Goal: Task Accomplishment & Management: Manage account settings

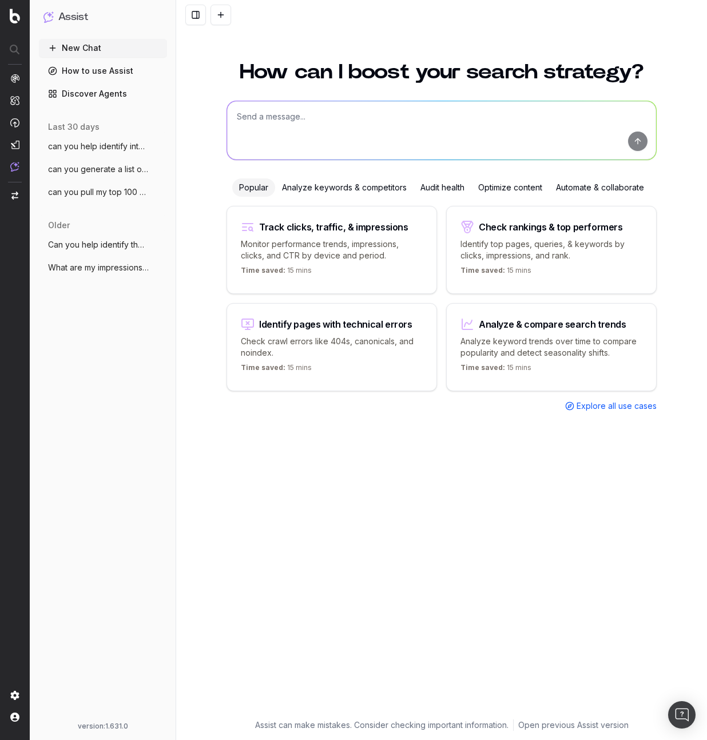
click at [297, 130] on textarea at bounding box center [441, 130] width 429 height 58
click at [228, 15] on button at bounding box center [220, 15] width 21 height 21
click at [341, 133] on textarea "To enrich screen reader interactions, please activate Accessibility in Grammarl…" at bounding box center [441, 130] width 429 height 58
click at [217, 20] on button at bounding box center [220, 15] width 21 height 21
click at [271, 140] on textarea "To enrich screen reader interactions, please activate Accessibility in Grammarl…" at bounding box center [441, 130] width 429 height 58
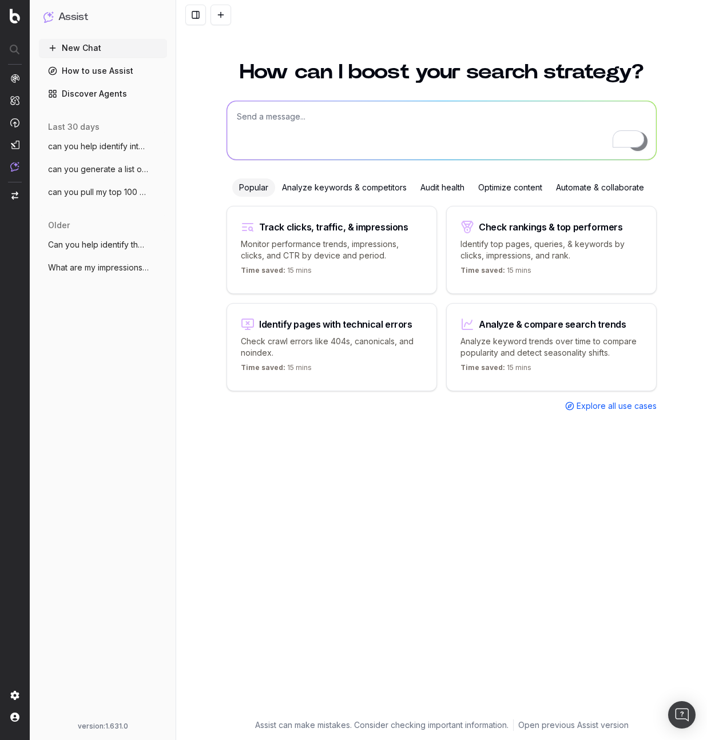
click at [93, 726] on div "version: 1.631.0" at bounding box center [102, 726] width 119 height 9
click at [295, 116] on textarea "To enrich screen reader interactions, please activate Accessibility in Grammarl…" at bounding box center [441, 130] width 429 height 58
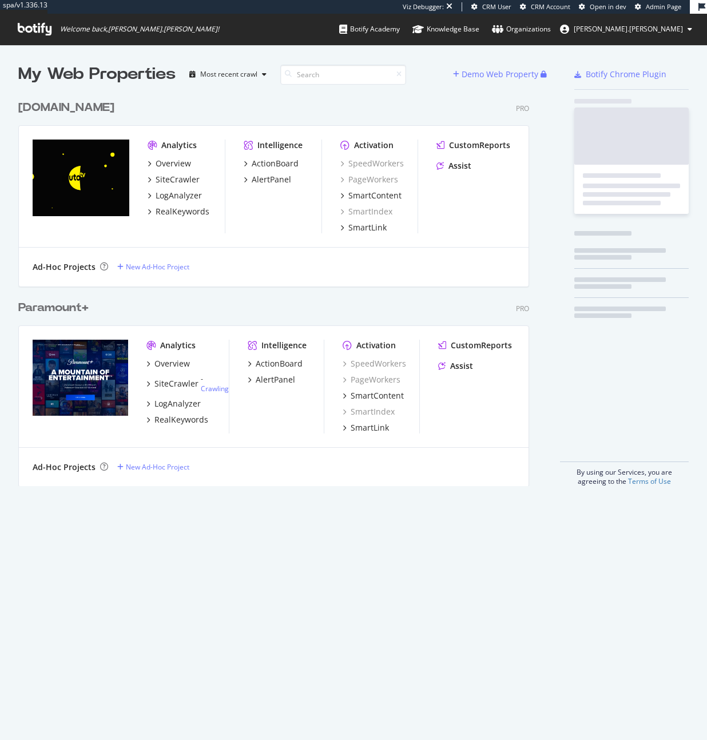
scroll to position [392, 511]
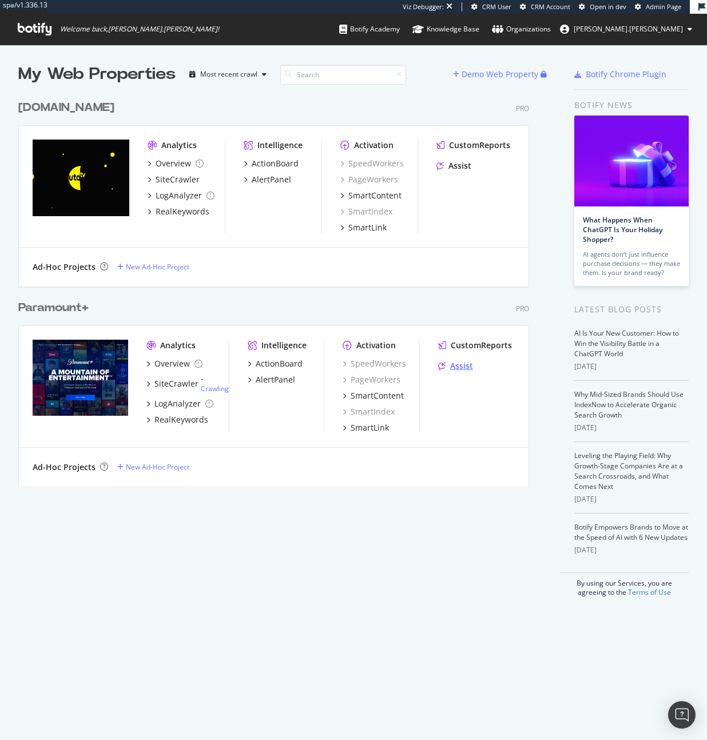
click at [451, 363] on div "Assist" at bounding box center [461, 365] width 23 height 11
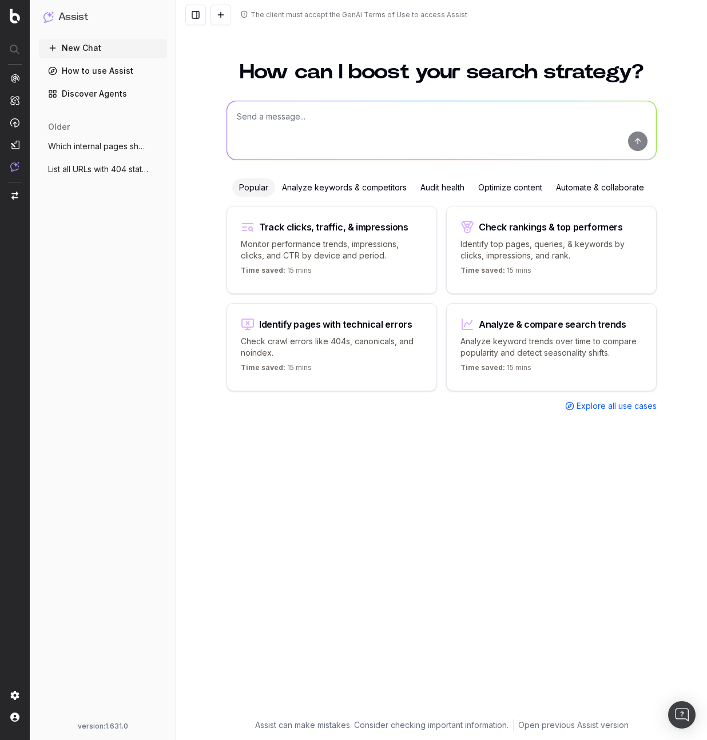
click at [334, 17] on div "The client must accept the GenAI Terms of Use to access Assist" at bounding box center [359, 14] width 217 height 9
click at [503, 152] on textarea at bounding box center [441, 130] width 429 height 58
click at [261, 14] on div "The client must accept the GenAI Terms of Use to access Assist" at bounding box center [359, 14] width 217 height 9
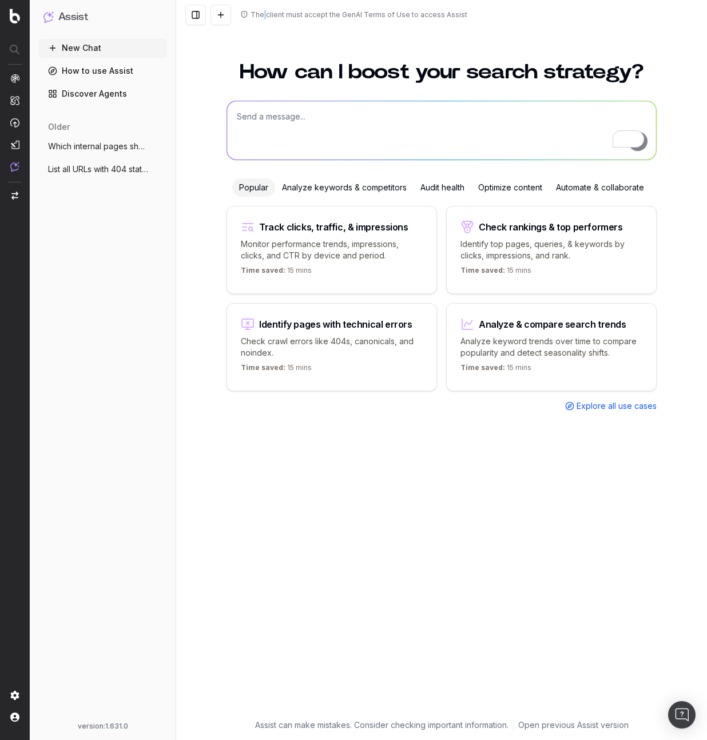
click at [261, 14] on div "The client must accept the GenAI Terms of Use to access Assist" at bounding box center [359, 14] width 217 height 9
click at [420, 15] on div "The client must accept the GenAI Terms of Use to access Assist" at bounding box center [359, 14] width 217 height 9
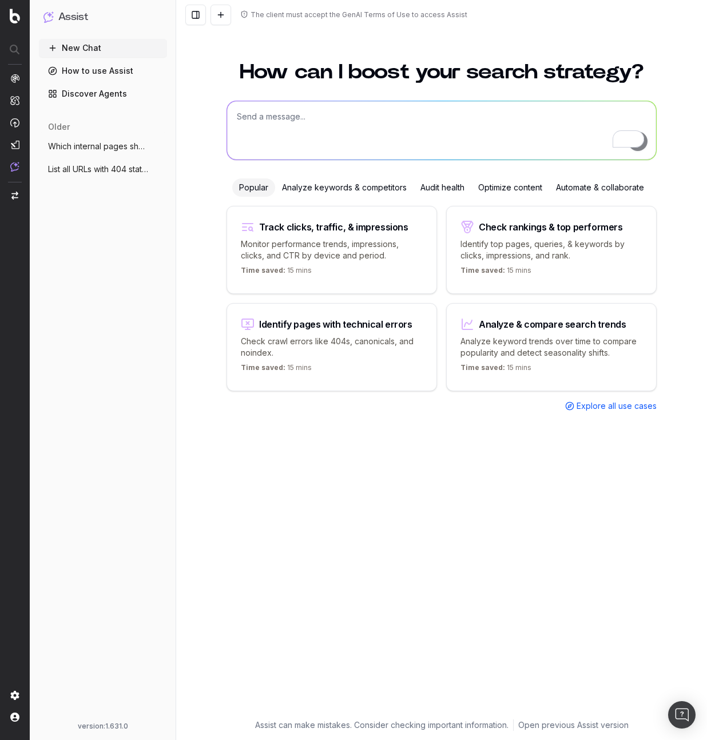
click at [245, 15] on icon at bounding box center [244, 14] width 8 height 8
click at [359, 12] on div "The client must accept the GenAI Terms of Use to access Assist" at bounding box center [359, 14] width 217 height 9
click at [412, 48] on div "How can I boost your search strategy? Popular Analyze keywords & competitors Au…" at bounding box center [441, 383] width 439 height 671
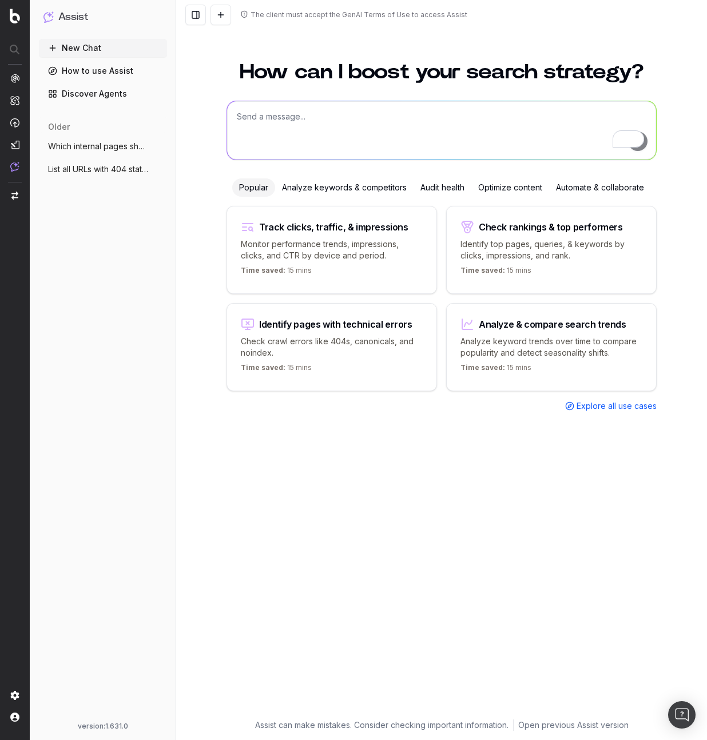
click at [415, 14] on div "The client must accept the GenAI Terms of Use to access Assist" at bounding box center [359, 14] width 217 height 9
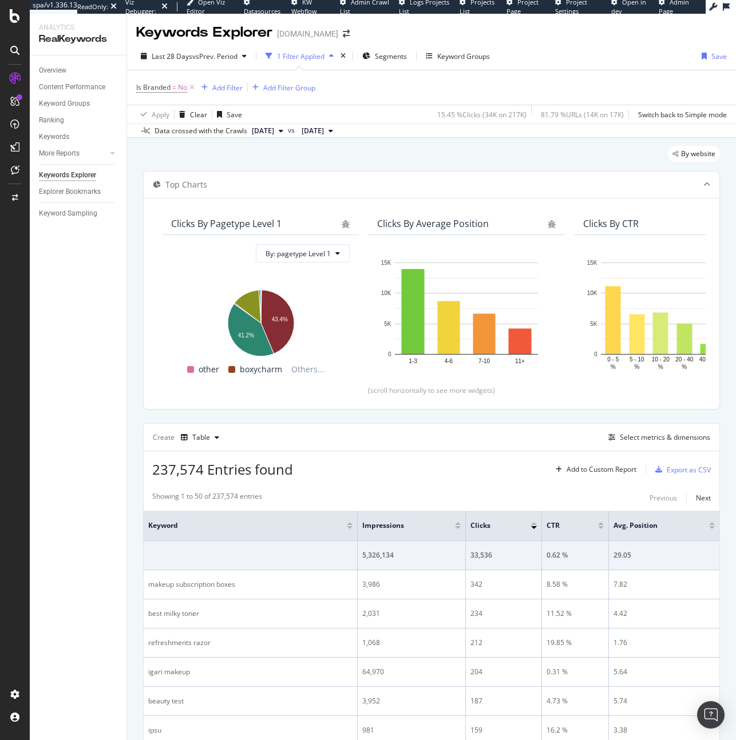
click at [549, 156] on div "By website" at bounding box center [431, 158] width 577 height 25
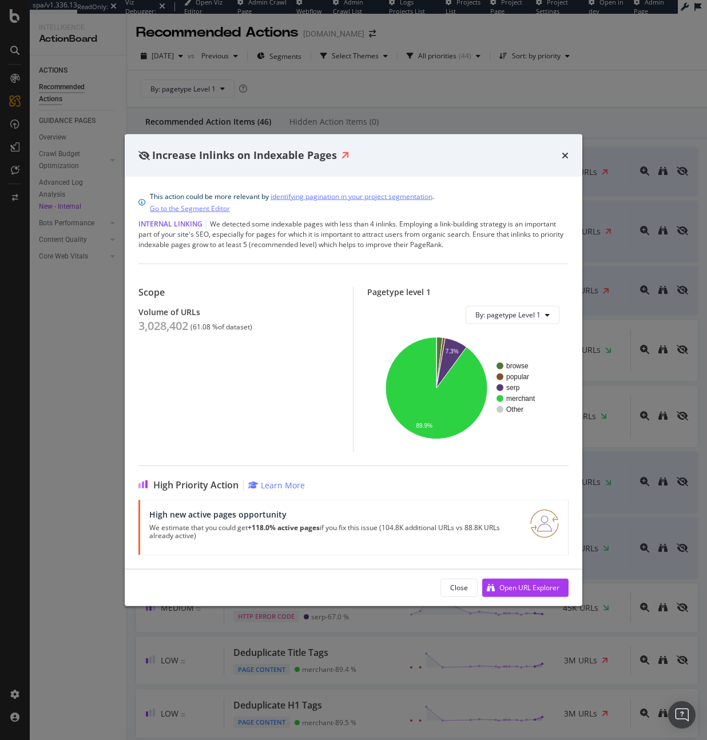
click at [570, 152] on div "Increase Inlinks on Indexable Pages" at bounding box center [354, 155] width 458 height 42
click at [566, 157] on icon "times" at bounding box center [565, 154] width 7 height 9
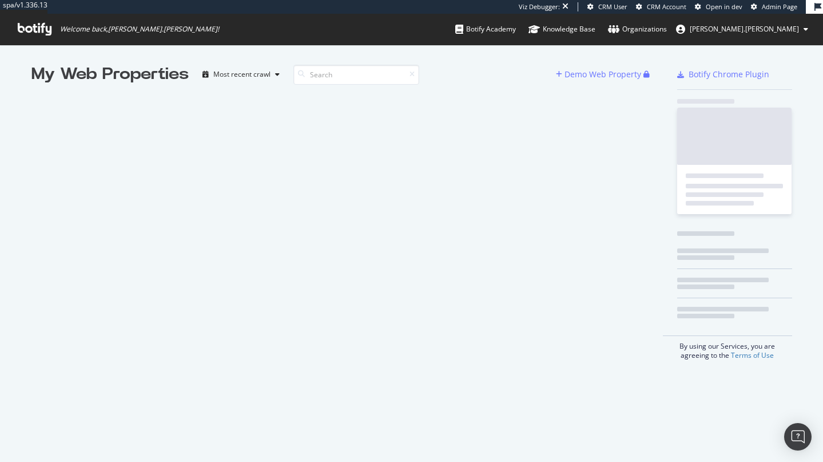
scroll to position [453, 806]
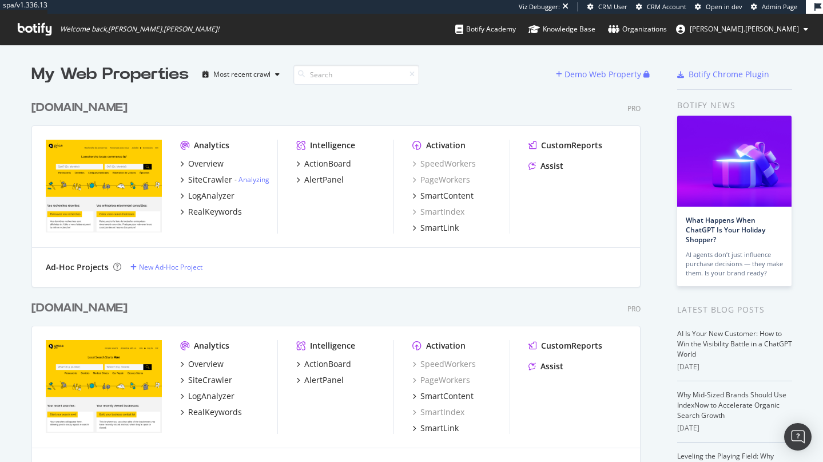
click at [210, 388] on div "Overview SiteCrawler LogAnalyzer RealKeywords" at bounding box center [228, 387] width 97 height 59
click at [216, 377] on div "SiteCrawler" at bounding box center [210, 379] width 44 height 11
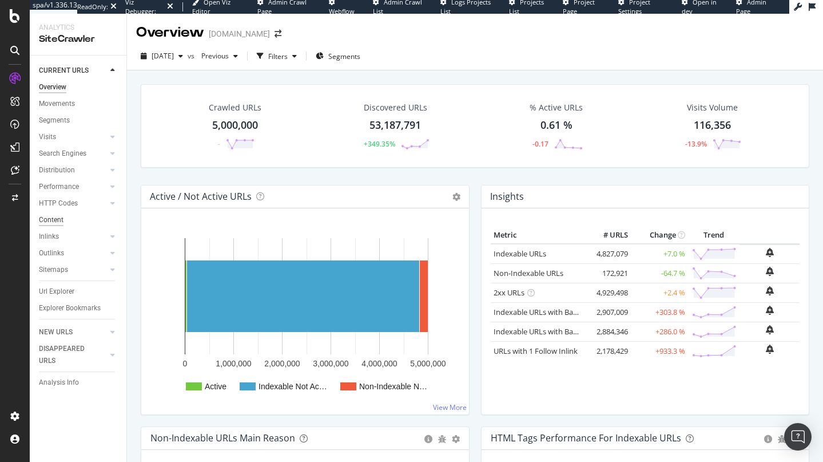
click at [57, 218] on div "Content" at bounding box center [51, 220] width 25 height 12
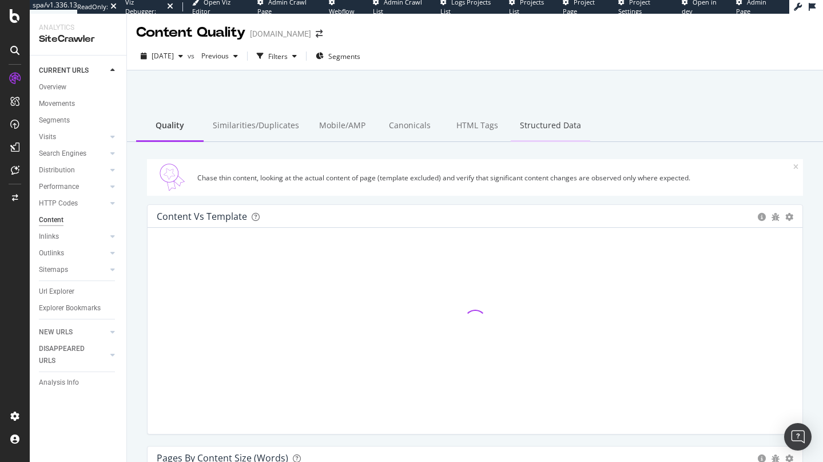
click at [548, 126] on div "Structured Data" at bounding box center [550, 125] width 79 height 31
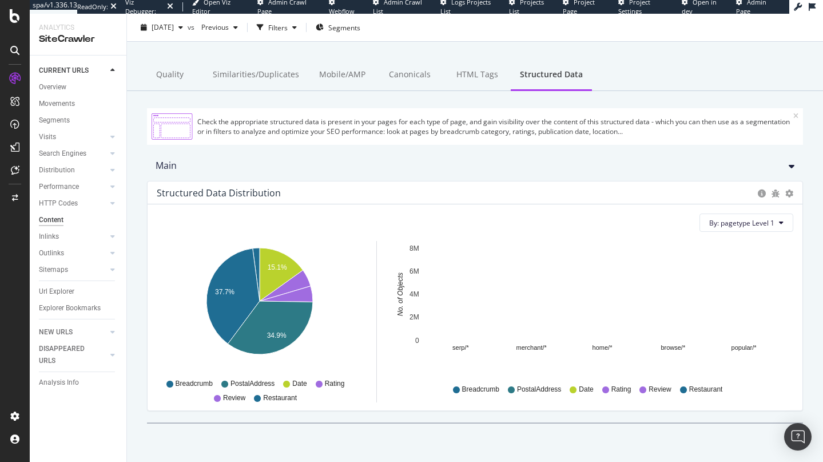
scroll to position [57, 0]
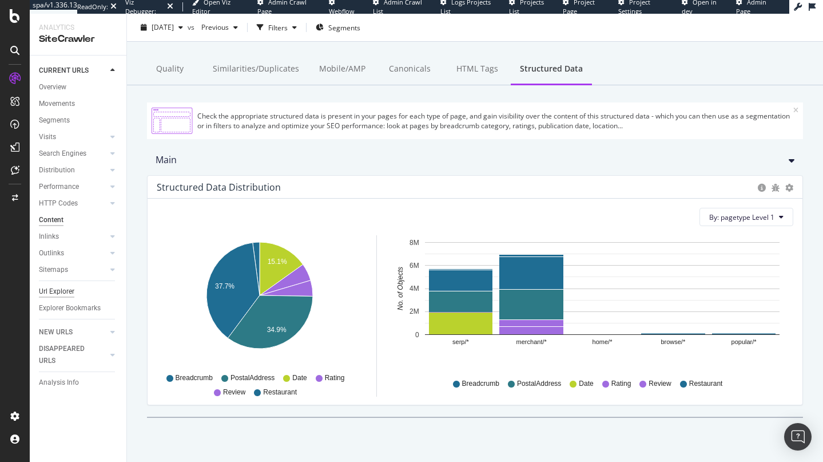
click at [63, 294] on div "Url Explorer" at bounding box center [56, 291] width 35 height 12
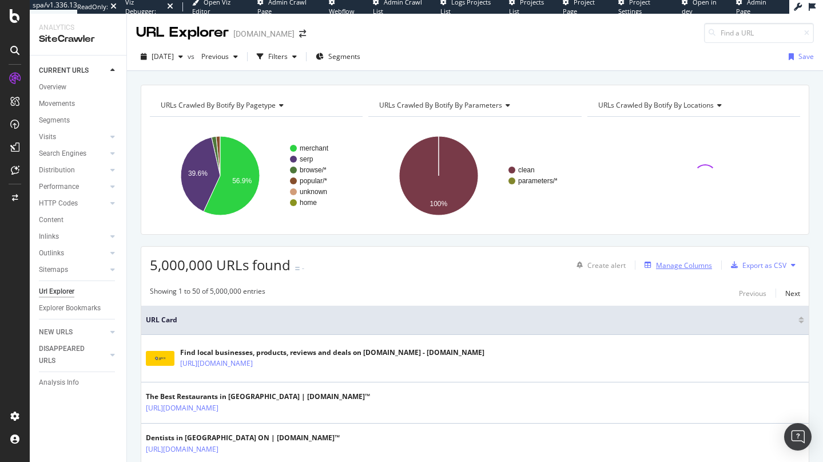
click at [686, 267] on div "Manage Columns" at bounding box center [684, 265] width 56 height 10
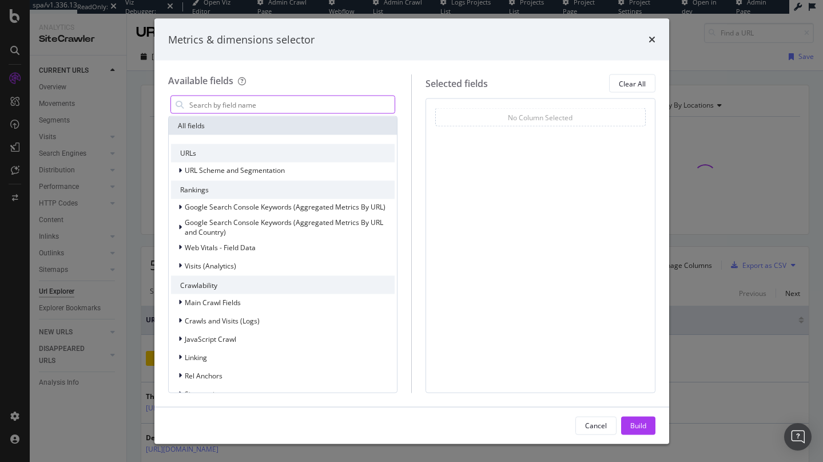
click at [281, 101] on input "modal" at bounding box center [291, 104] width 207 height 17
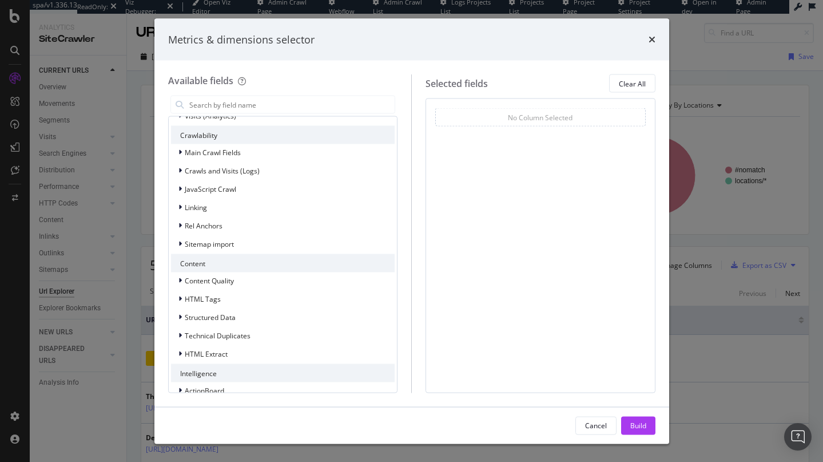
scroll to position [158, 0]
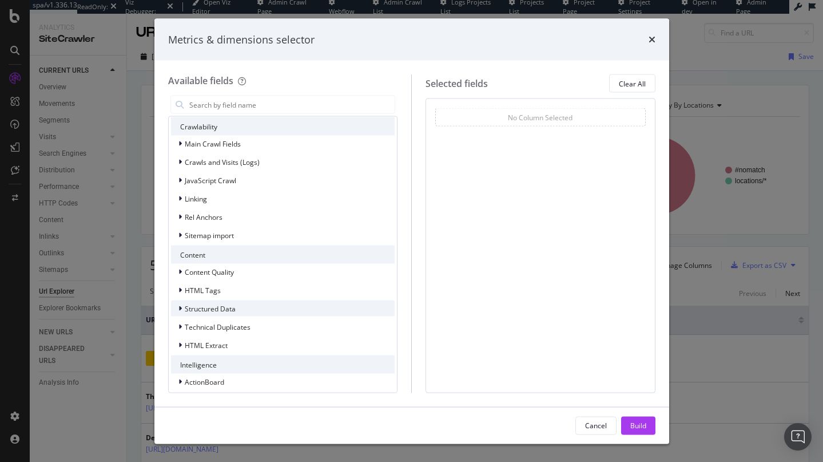
click at [252, 308] on div "Structured Data" at bounding box center [283, 308] width 224 height 16
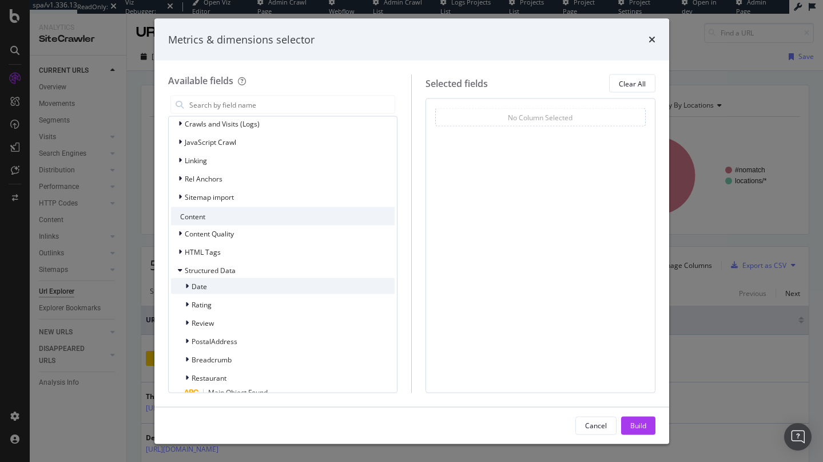
scroll to position [224, 0]
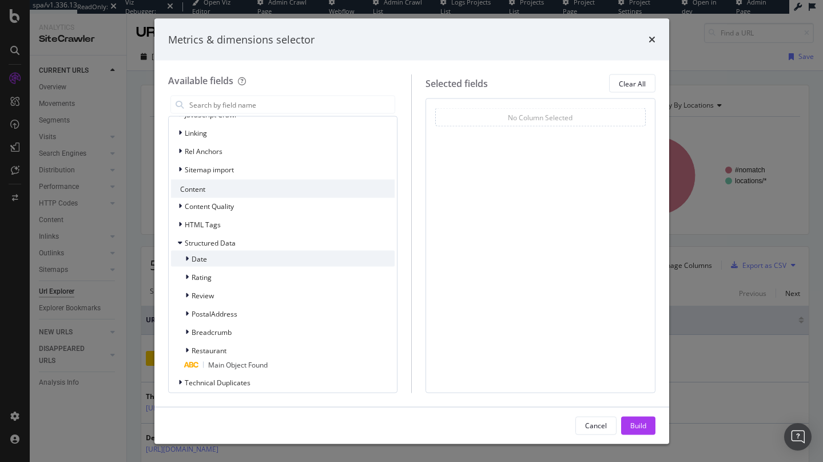
click at [232, 256] on div "Date" at bounding box center [283, 259] width 224 height 16
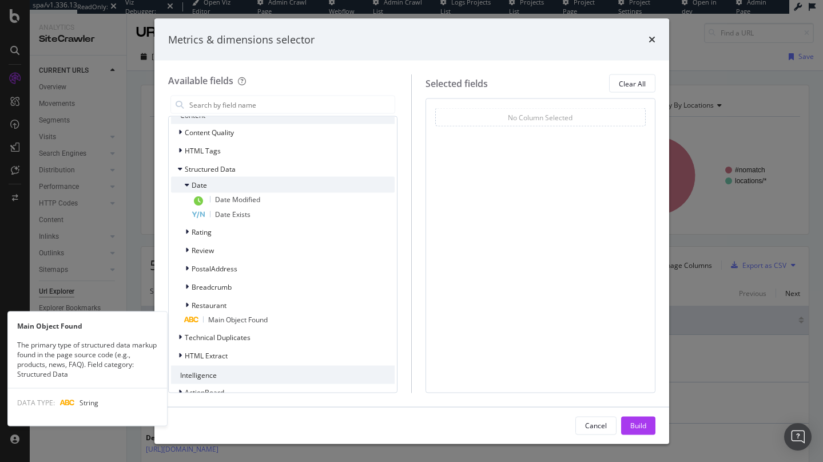
scroll to position [301, 0]
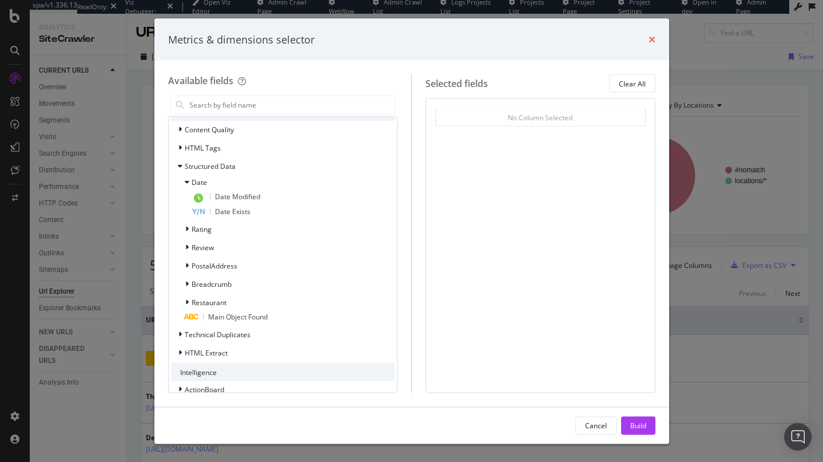
click at [654, 35] on icon "times" at bounding box center [652, 39] width 7 height 9
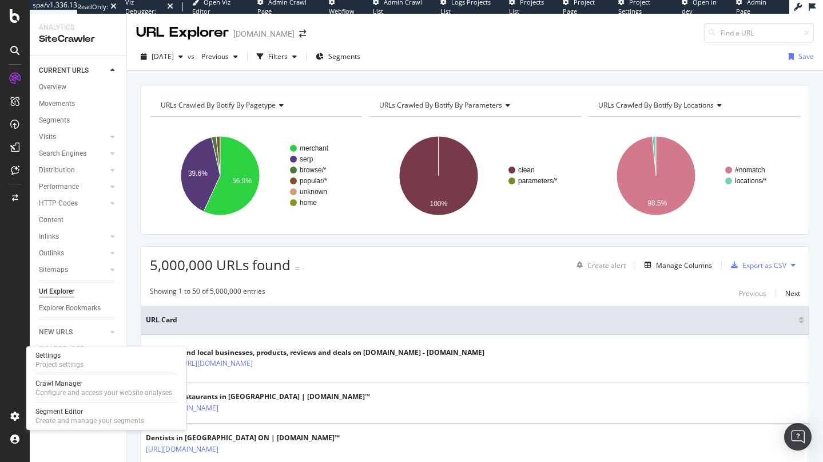
click at [103, 371] on div "Settings Project settings Crawl Manager Configure and access your website analy…" at bounding box center [106, 388] width 160 height 84
click at [108, 361] on div "Settings Project settings" at bounding box center [106, 359] width 151 height 21
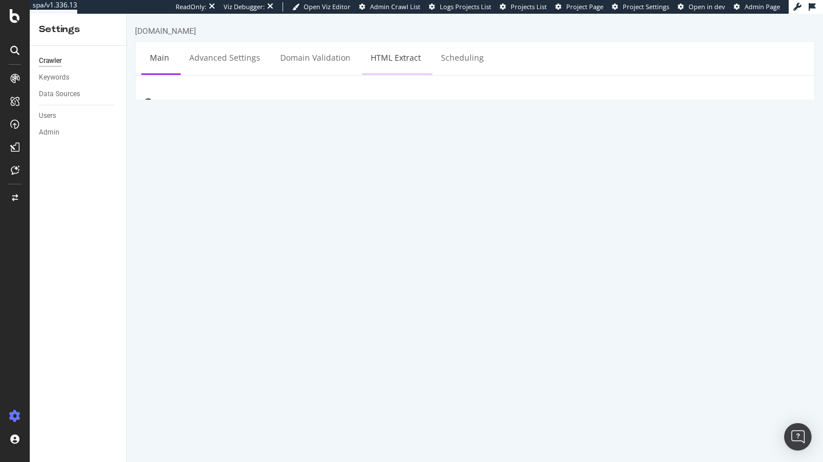
click at [402, 57] on link "HTML Extract" at bounding box center [395, 57] width 67 height 31
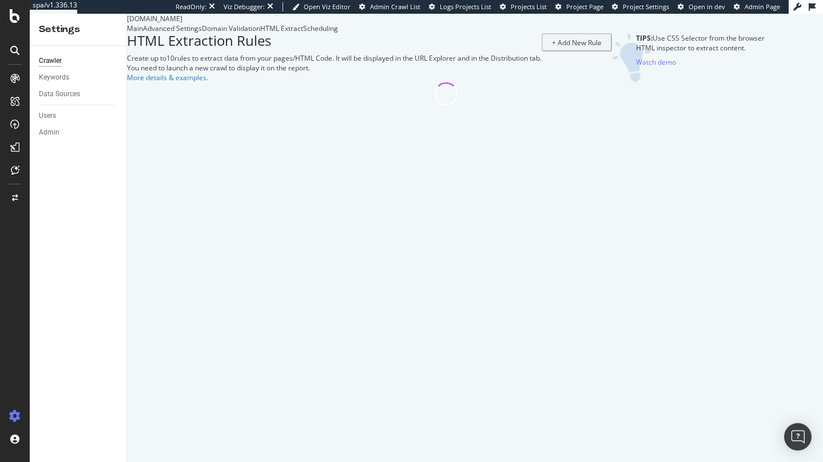
select select "exist"
select select "count"
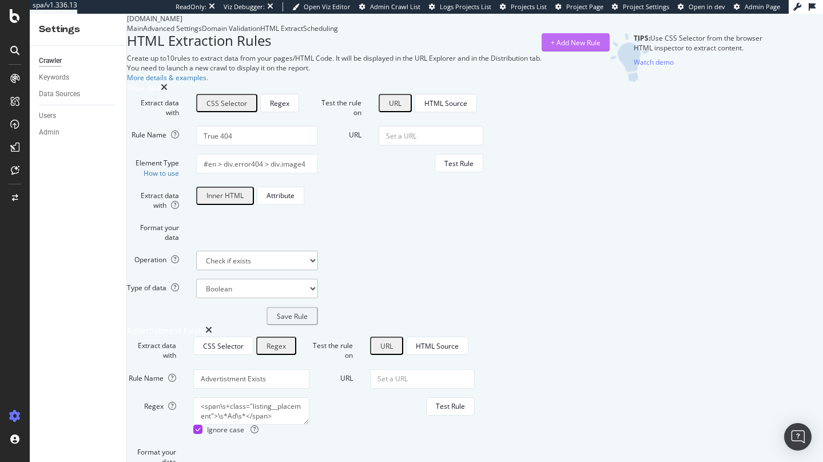
click at [601, 47] on div "+ Add New Rule" at bounding box center [576, 43] width 50 height 10
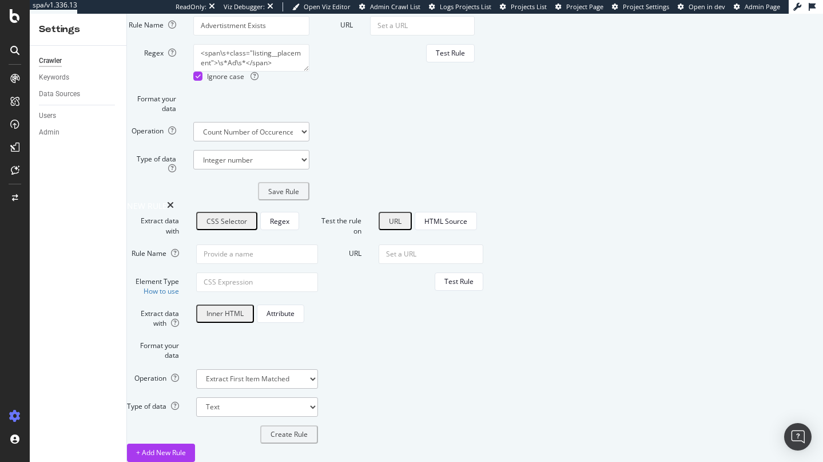
scroll to position [605, 0]
type input "SChema Custom"
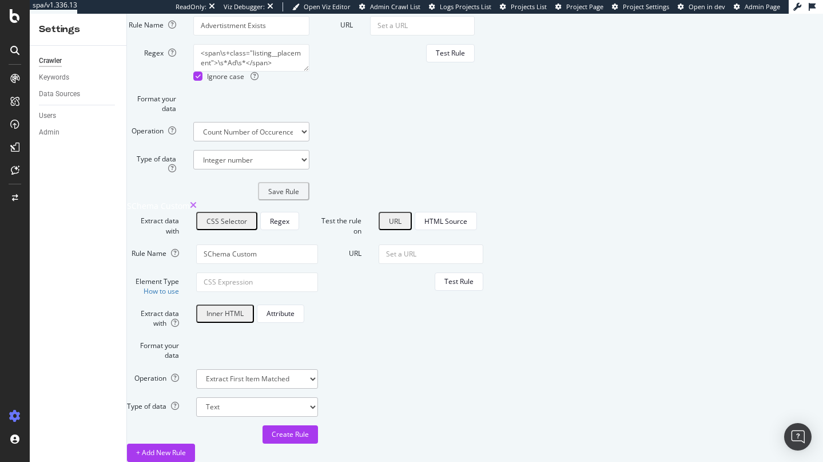
click at [197, 200] on icon "times" at bounding box center [193, 205] width 7 height 11
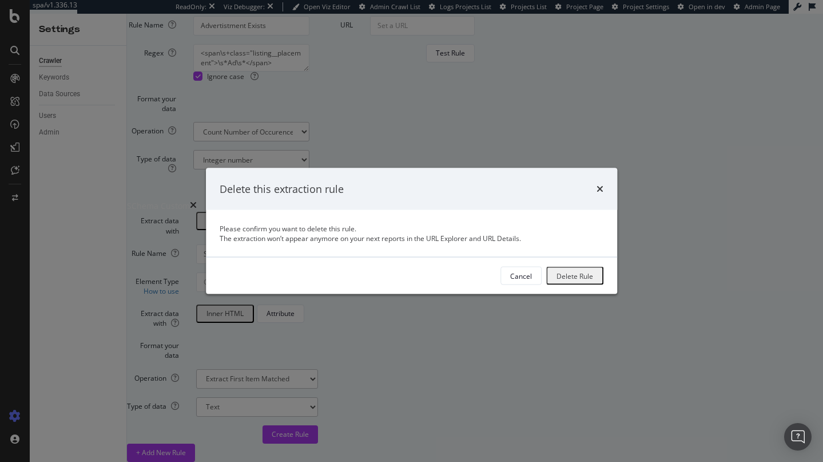
click at [556, 274] on div "Delete Rule" at bounding box center [574, 276] width 37 height 10
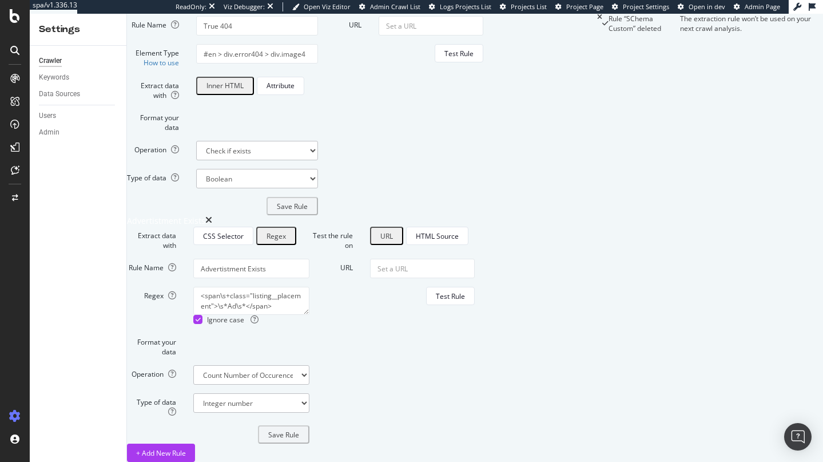
scroll to position [0, 0]
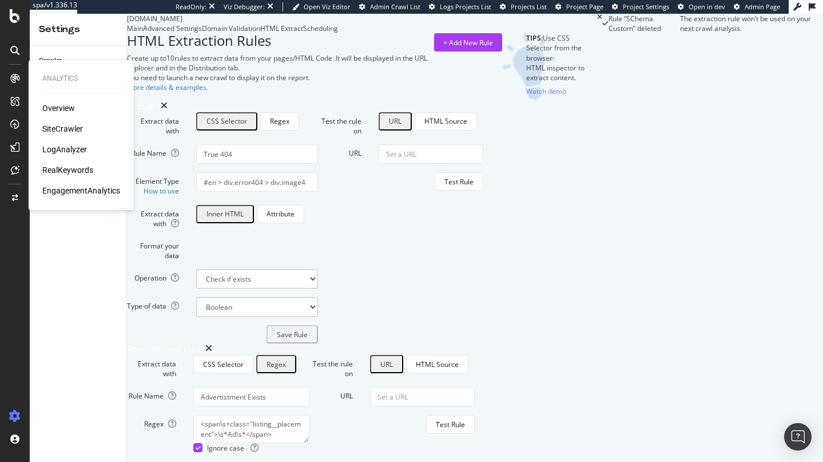
click at [58, 128] on div "SiteCrawler" at bounding box center [62, 128] width 41 height 11
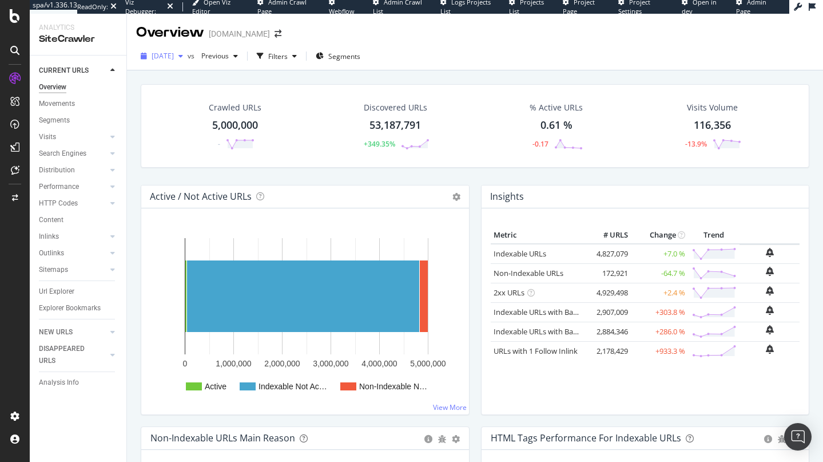
click at [168, 55] on span "2025 Aug. 21st" at bounding box center [163, 56] width 22 height 10
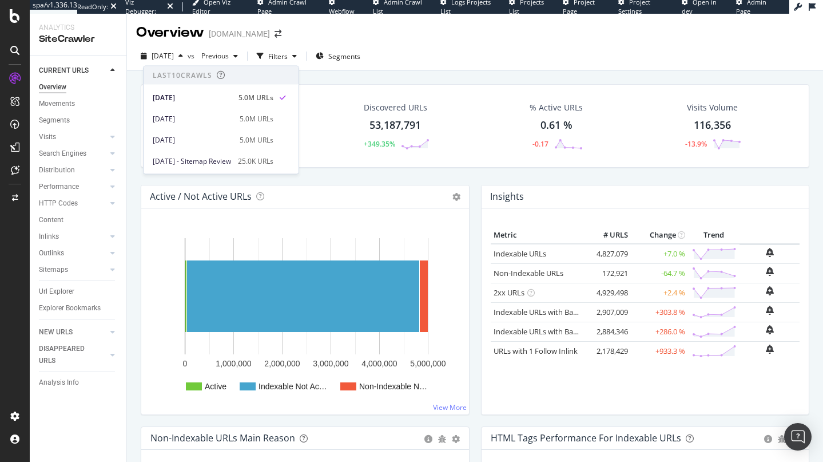
click at [439, 66] on div "2025 Aug. 21st vs Previous Filters Segments" at bounding box center [475, 58] width 696 height 23
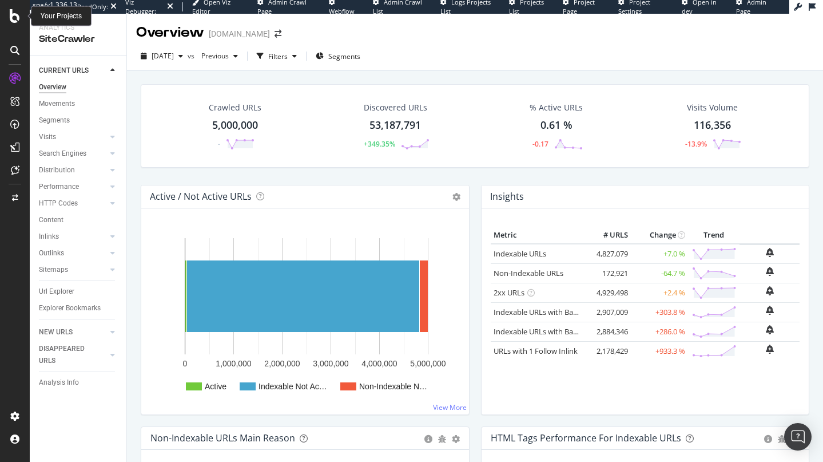
click at [18, 21] on icon at bounding box center [15, 16] width 10 height 14
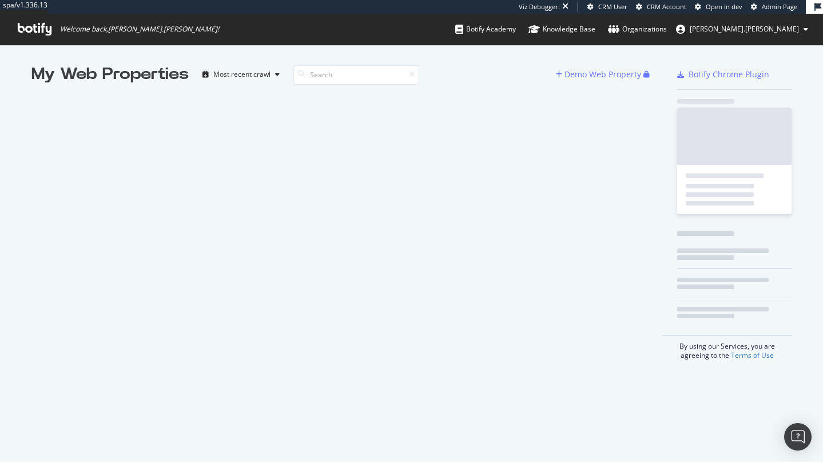
scroll to position [9, 9]
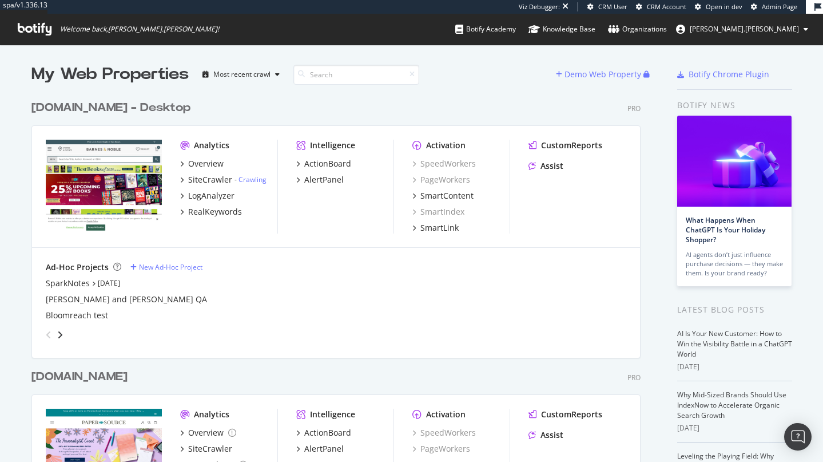
scroll to position [120, 0]
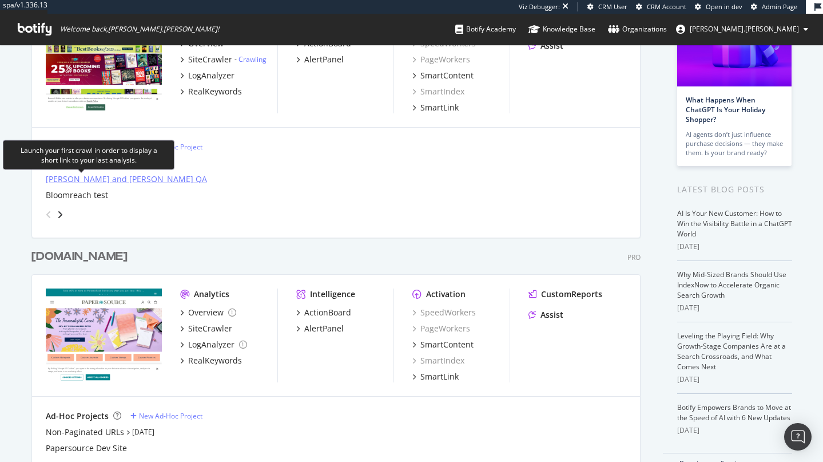
click at [104, 182] on div "Barnes and Noble QA" at bounding box center [126, 178] width 161 height 11
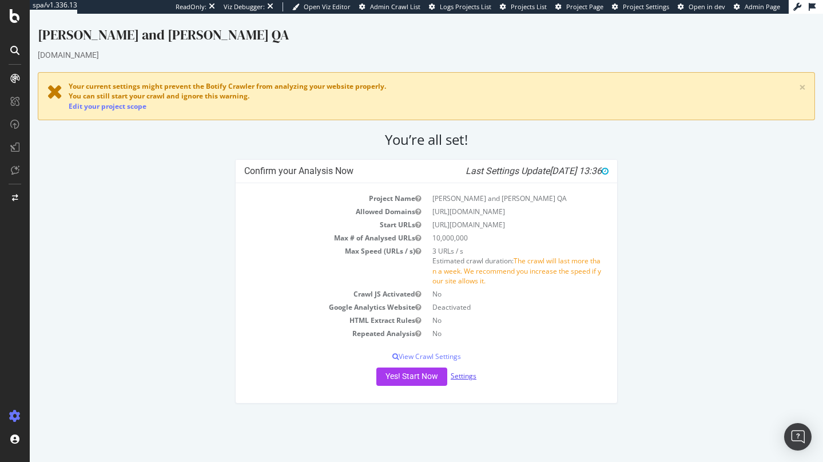
click at [467, 374] on link "Settings" at bounding box center [464, 376] width 26 height 10
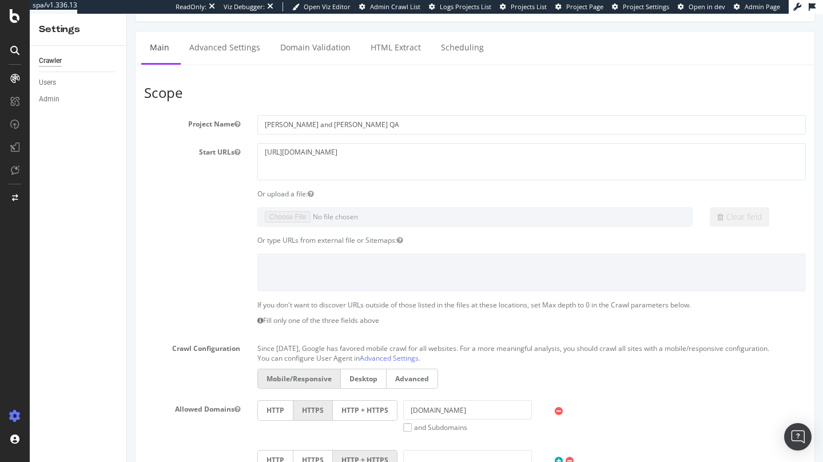
scroll to position [65, 0]
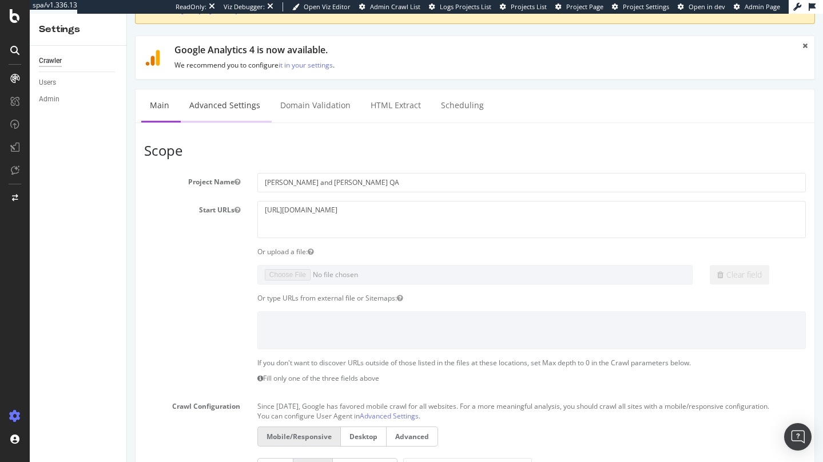
click at [213, 97] on link "Advanced Settings" at bounding box center [225, 104] width 88 height 31
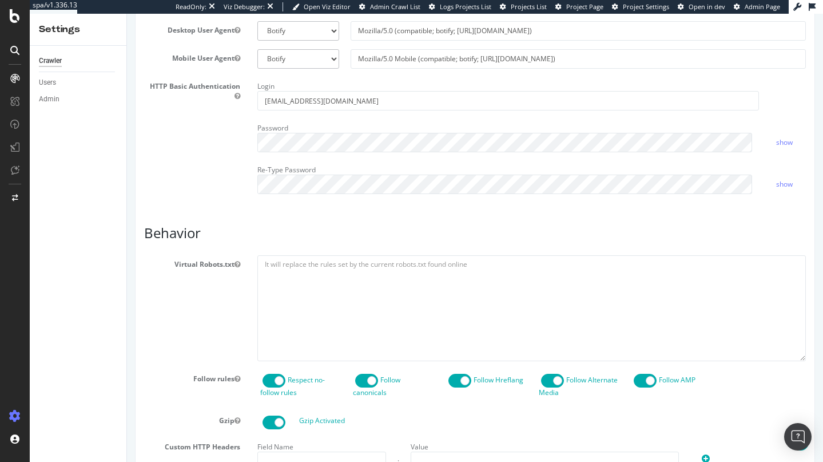
scroll to position [134, 0]
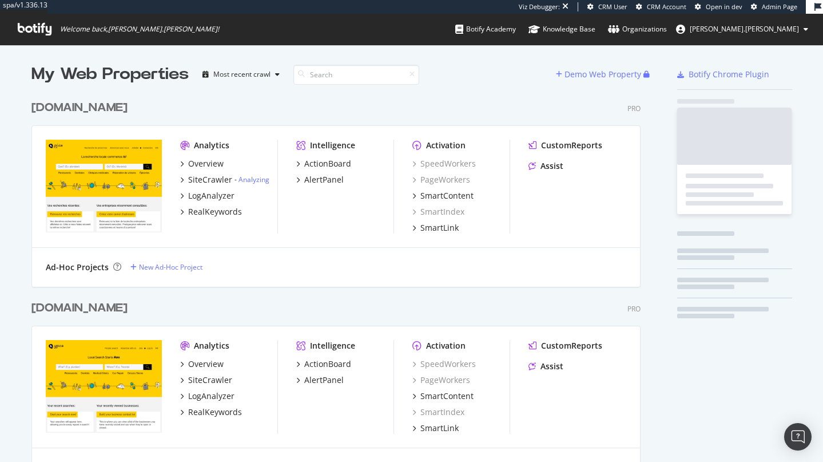
scroll to position [424, 610]
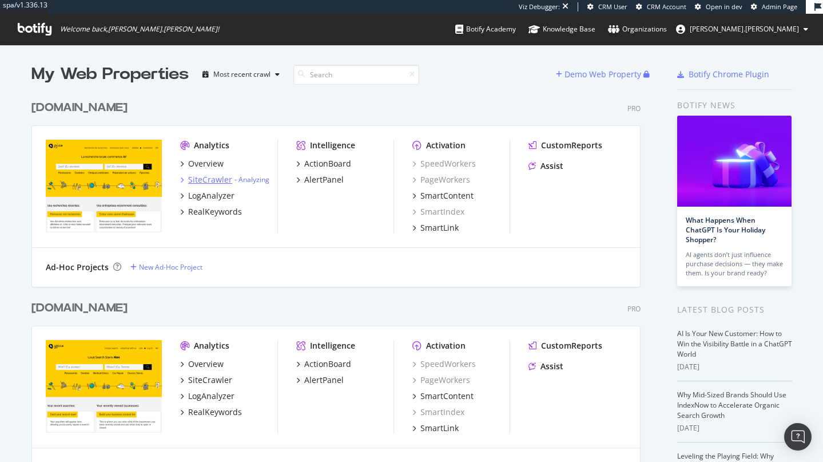
click at [213, 174] on div "SiteCrawler" at bounding box center [210, 179] width 44 height 11
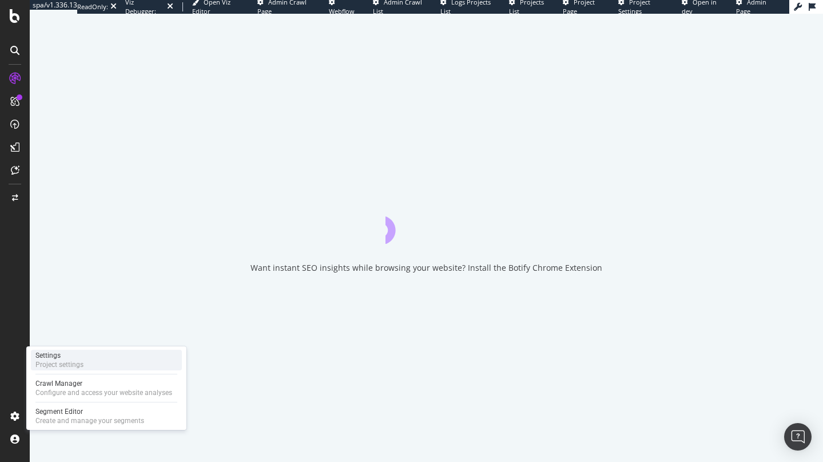
click at [58, 368] on div "Project settings" at bounding box center [59, 364] width 48 height 9
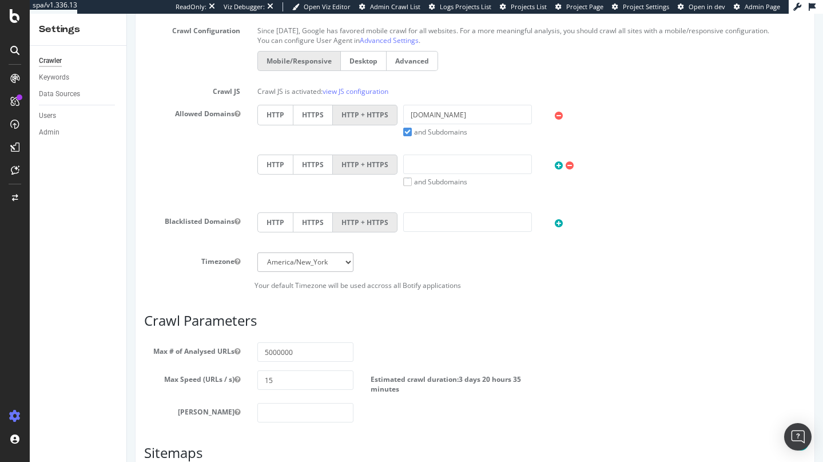
scroll to position [559, 0]
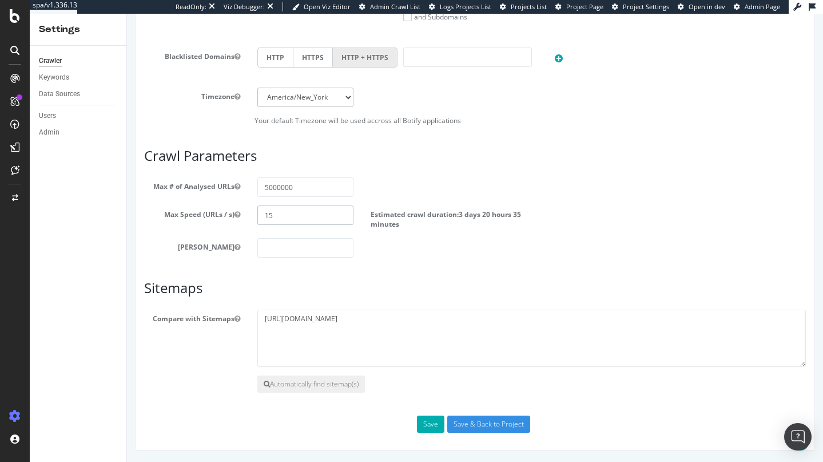
click at [290, 222] on input "15" at bounding box center [305, 214] width 96 height 19
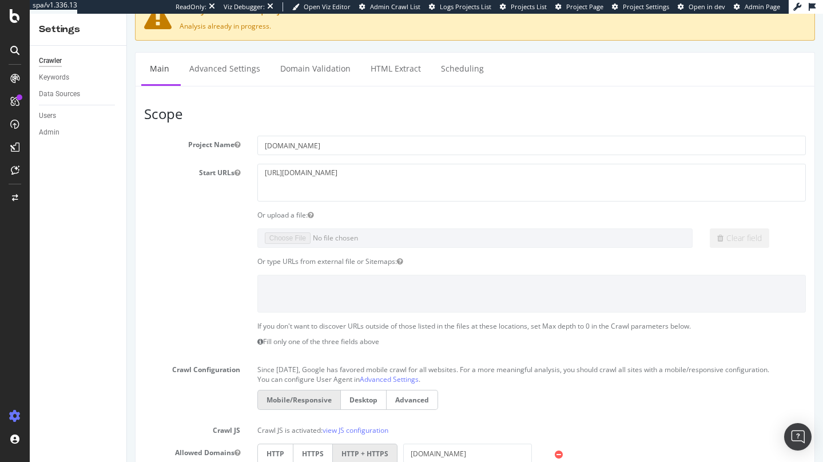
scroll to position [0, 0]
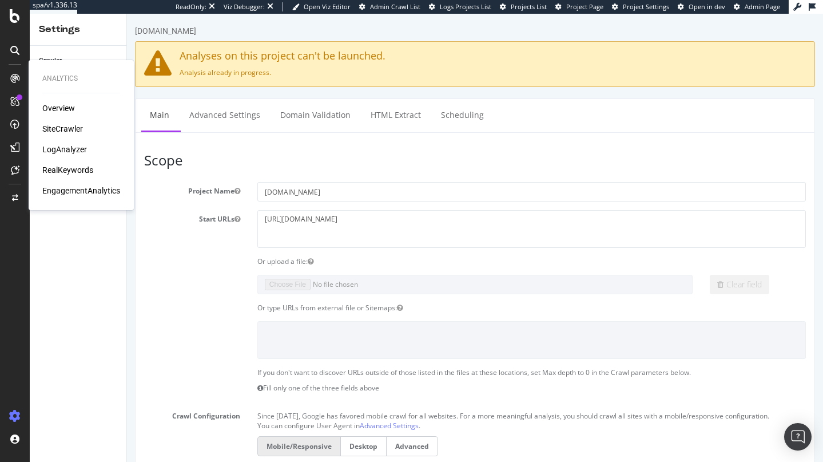
click at [79, 134] on div "Overview SiteCrawler LogAnalyzer RealKeywords EngagementAnalytics" at bounding box center [81, 149] width 78 height 94
click at [83, 125] on div "SiteCrawler" at bounding box center [81, 128] width 78 height 11
click at [65, 133] on div "SiteCrawler" at bounding box center [62, 128] width 41 height 11
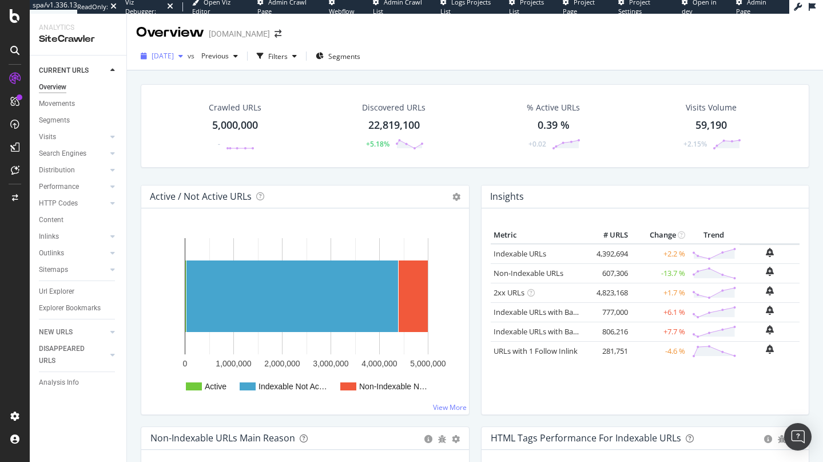
click at [167, 57] on span "2025 Aug. 11th" at bounding box center [163, 56] width 22 height 10
click at [307, 27] on div "Overview pagesjaunes.ca" at bounding box center [475, 28] width 696 height 29
click at [20, 18] on div at bounding box center [14, 16] width 27 height 14
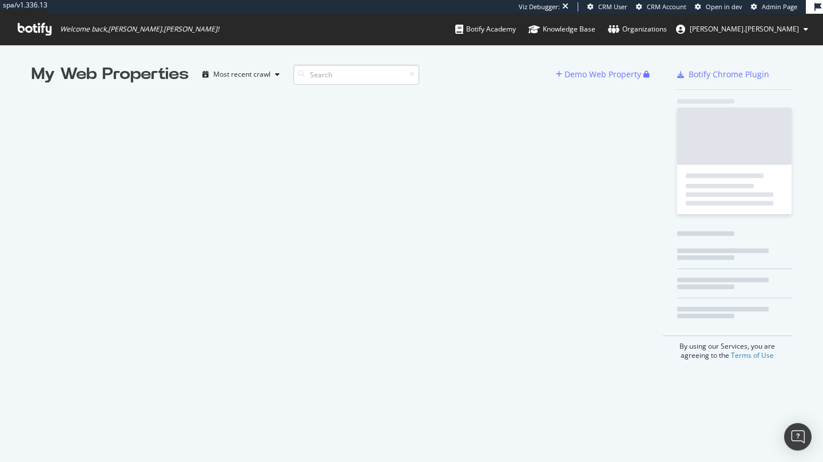
scroll to position [453, 806]
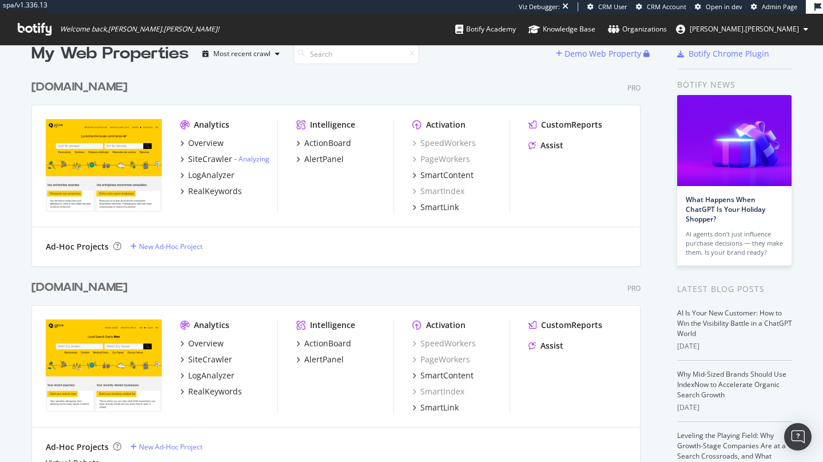
scroll to position [22, 0]
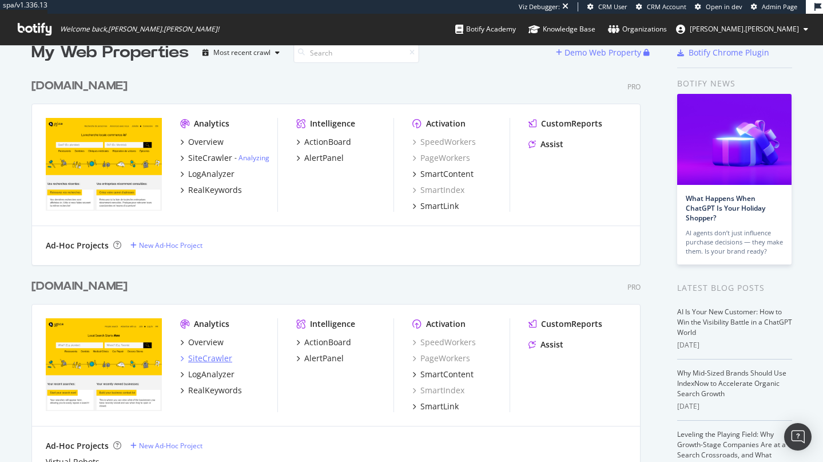
click at [209, 360] on div "SiteCrawler" at bounding box center [210, 357] width 44 height 11
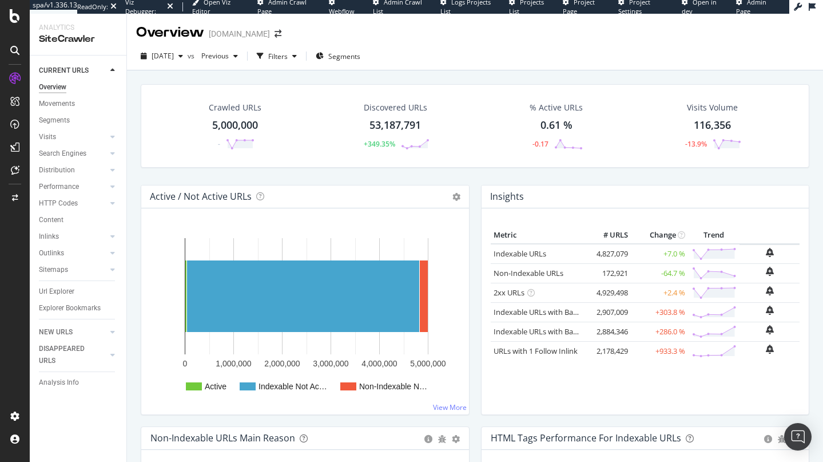
click at [59, 201] on div "HTTP Codes" at bounding box center [58, 203] width 39 height 12
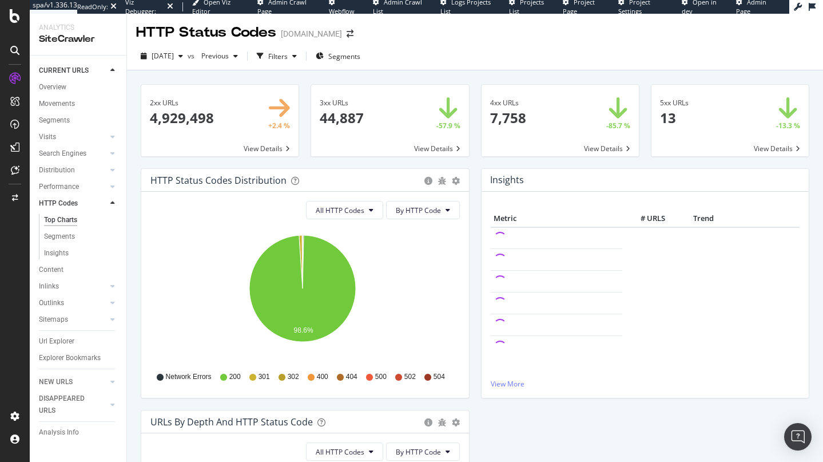
click at [537, 116] on span at bounding box center [560, 120] width 157 height 71
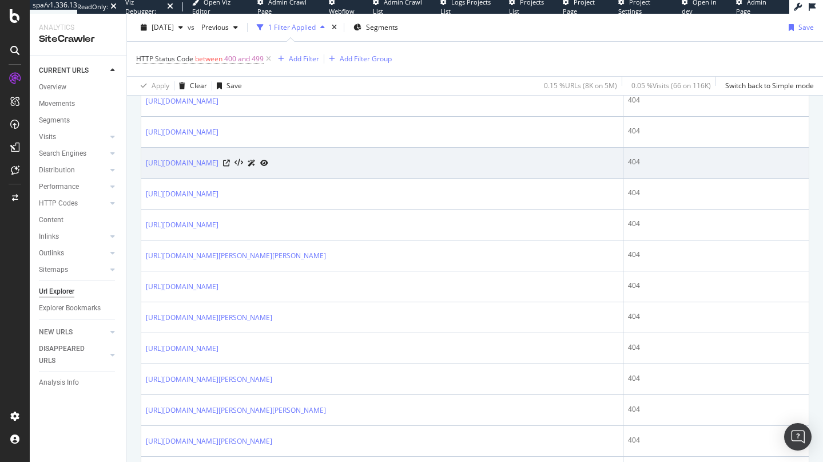
scroll to position [845, 0]
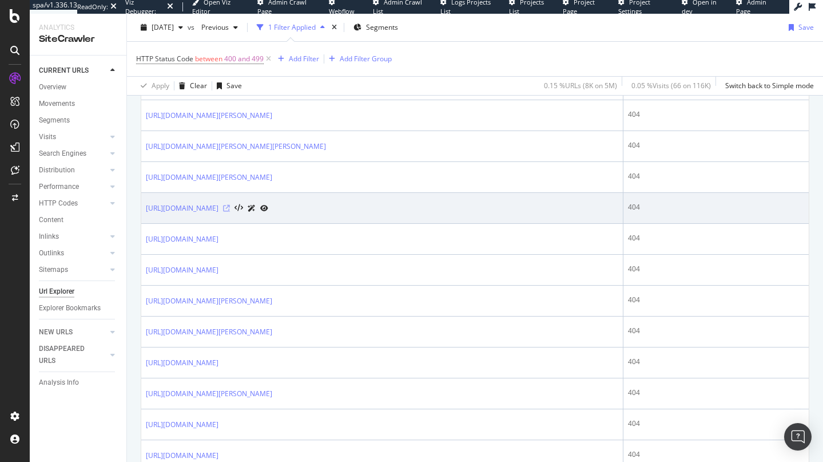
click at [230, 212] on icon at bounding box center [226, 208] width 7 height 7
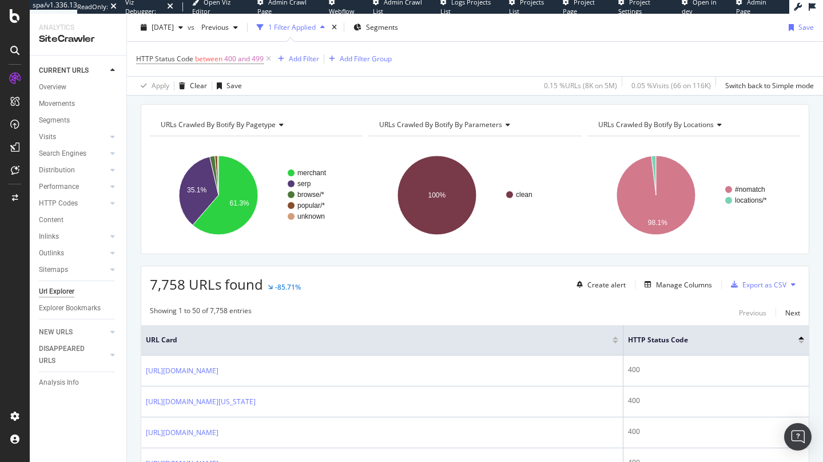
scroll to position [0, 0]
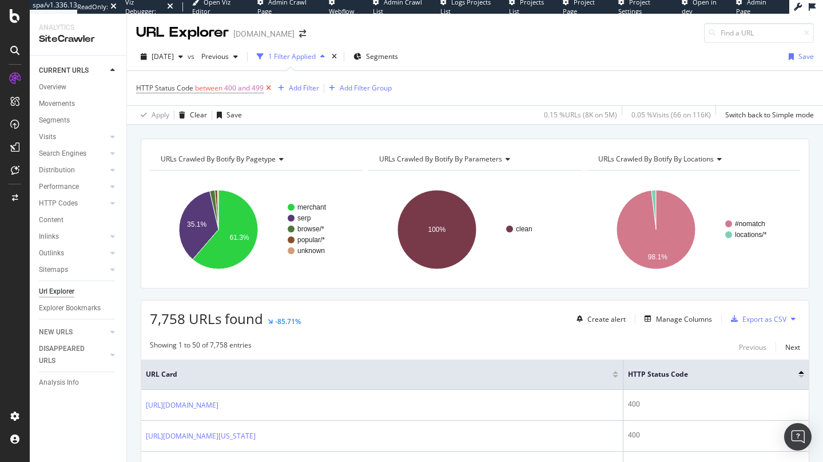
click at [270, 90] on icon at bounding box center [269, 87] width 10 height 11
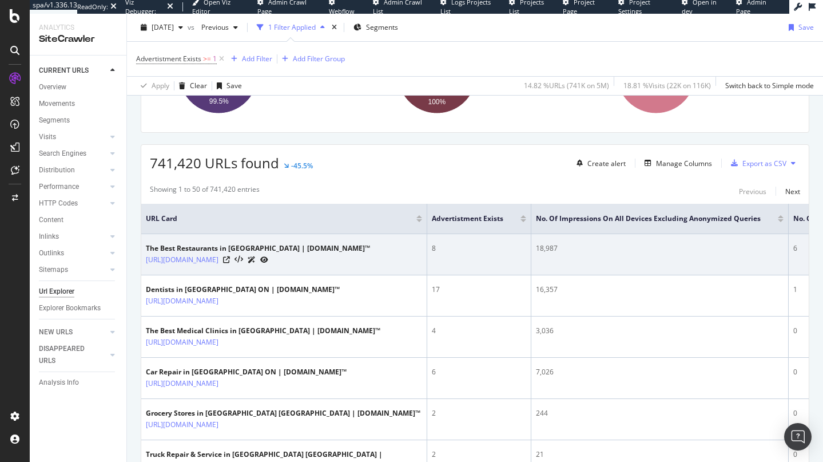
scroll to position [156, 0]
click at [230, 256] on icon at bounding box center [226, 259] width 7 height 7
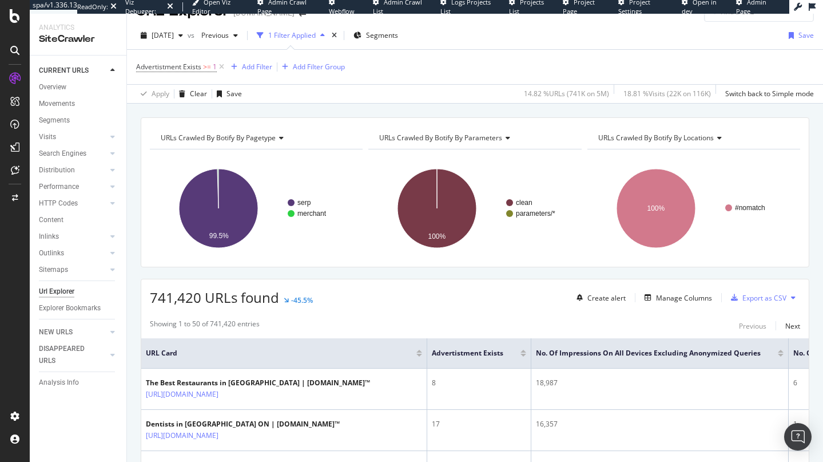
scroll to position [0, 0]
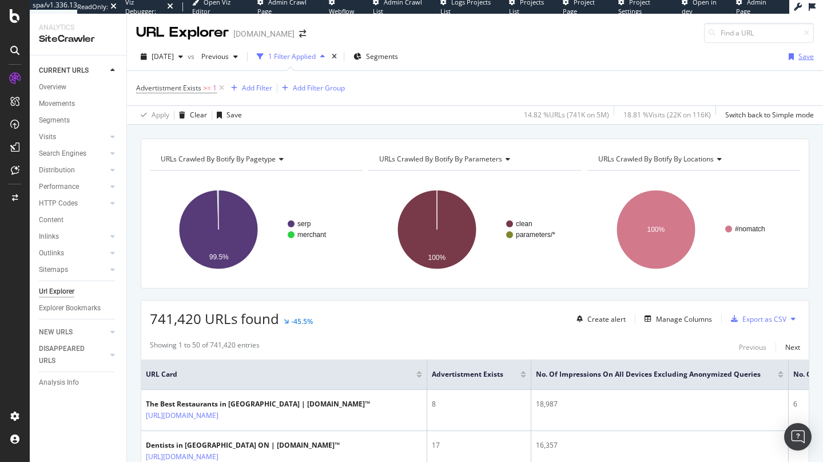
click at [706, 54] on div "Save" at bounding box center [805, 56] width 15 height 10
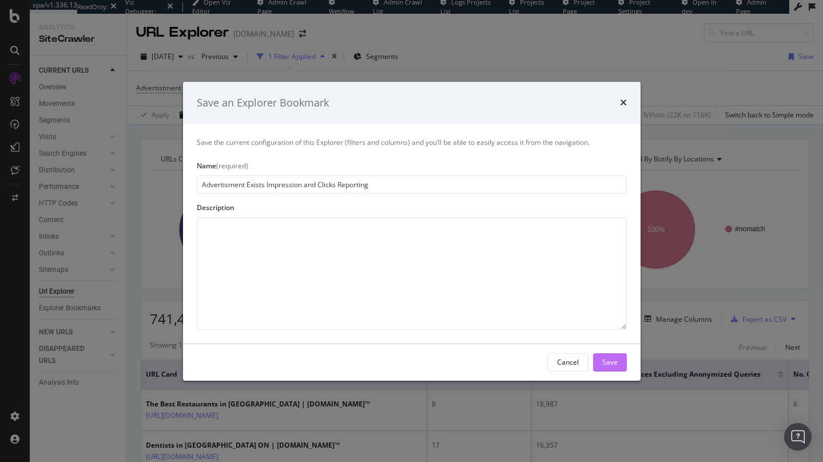
type input "Advertisment Exists Impression and Clicks Reporting"
click at [616, 355] on div "Save" at bounding box center [609, 361] width 15 height 17
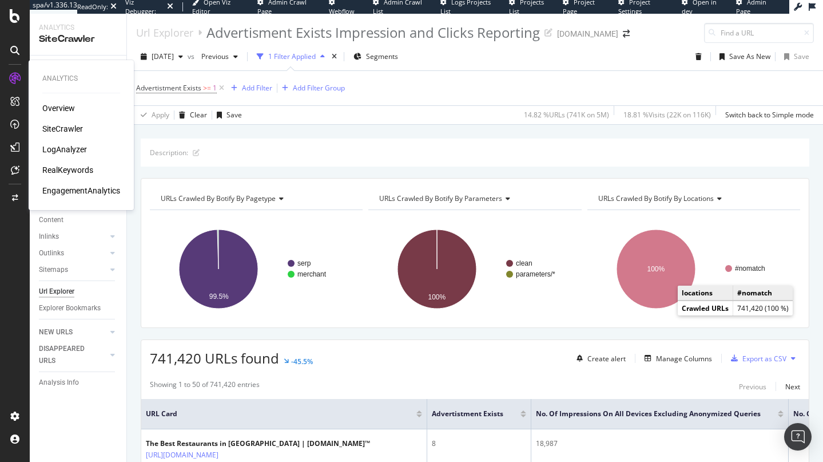
click at [59, 143] on div "Overview SiteCrawler LogAnalyzer RealKeywords EngagementAnalytics" at bounding box center [81, 149] width 78 height 94
click at [63, 149] on div "LogAnalyzer" at bounding box center [64, 149] width 45 height 11
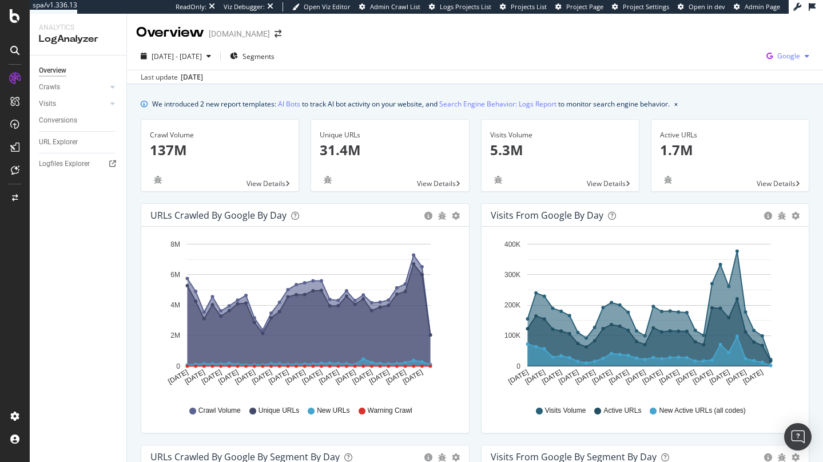
click at [706, 59] on span "Google" at bounding box center [788, 56] width 23 height 10
click at [702, 82] on div "Other AI Bots" at bounding box center [713, 88] width 79 height 17
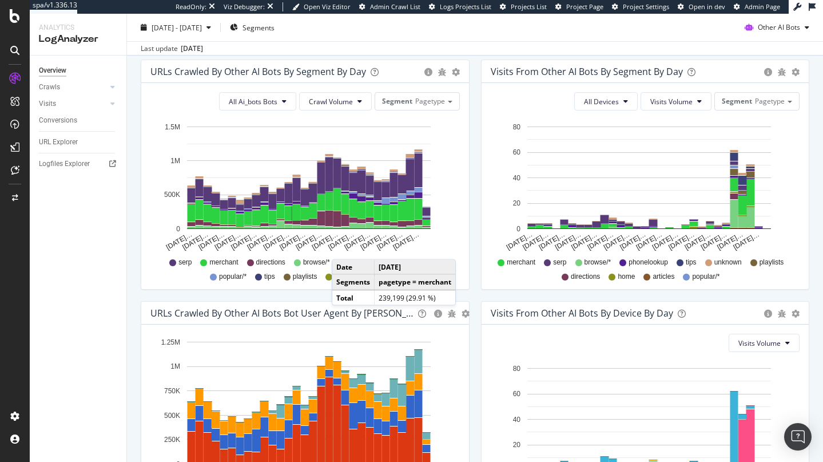
scroll to position [380, 0]
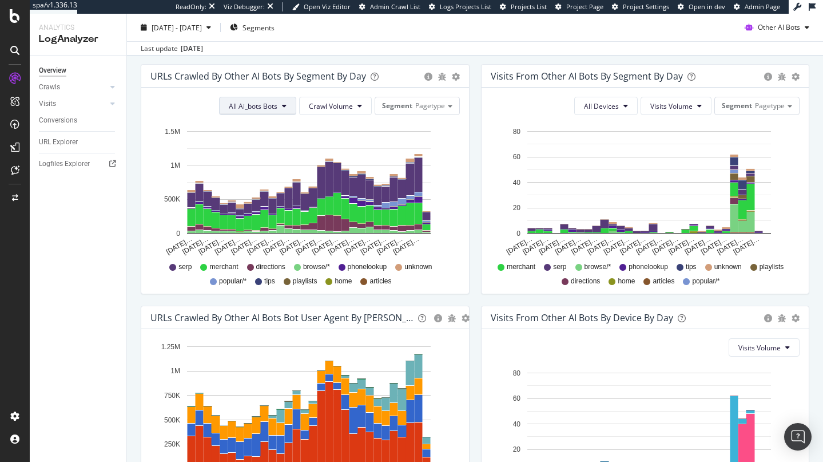
click at [271, 101] on span "All Ai_bots Bots" at bounding box center [253, 106] width 49 height 10
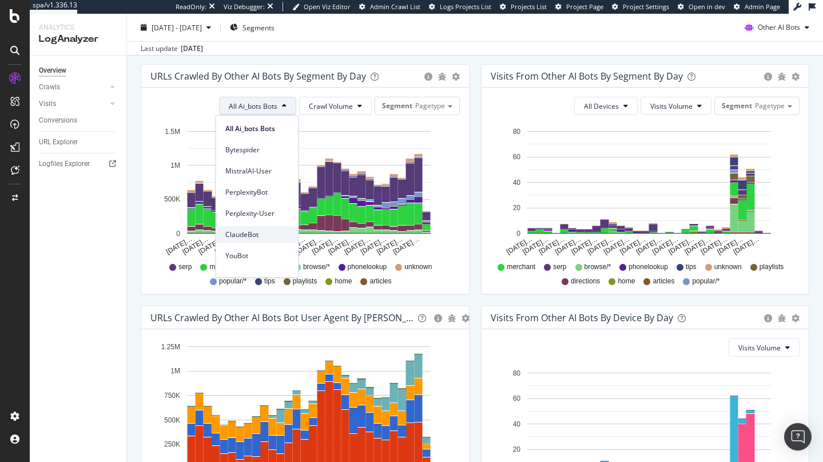
click at [253, 233] on span "ClaudeBot" at bounding box center [257, 234] width 64 height 10
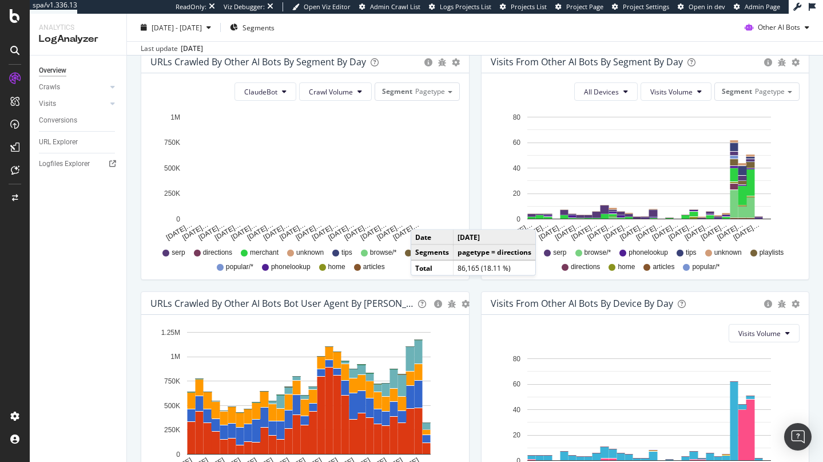
scroll to position [434, 0]
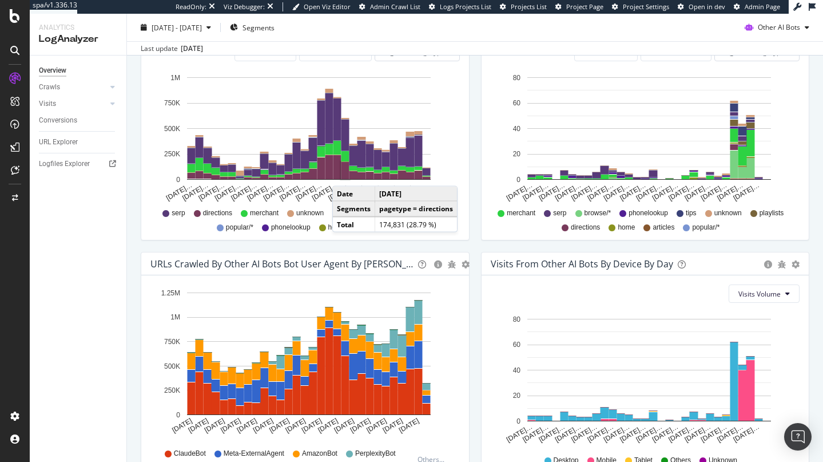
click at [344, 174] on rect "A chart." at bounding box center [345, 170] width 8 height 17
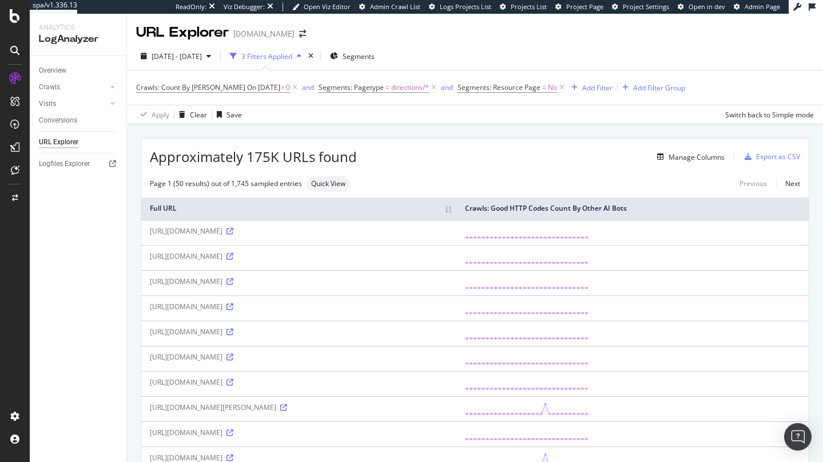
click at [267, 158] on span "Approximately 175K URLs found" at bounding box center [253, 156] width 207 height 19
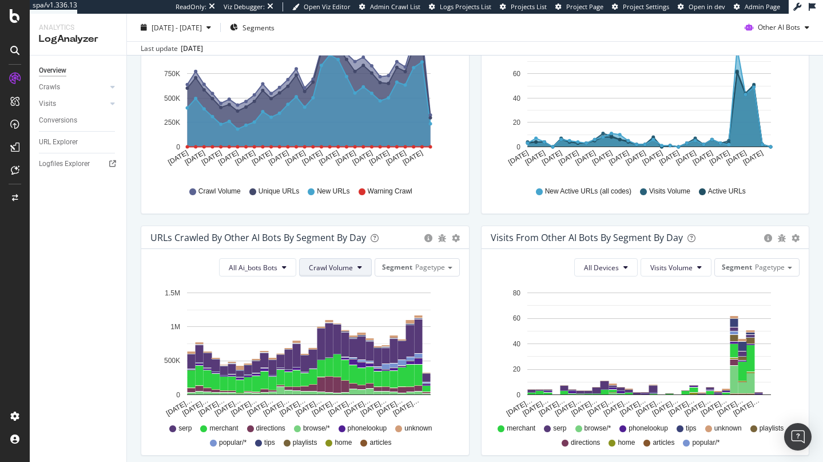
scroll to position [223, 0]
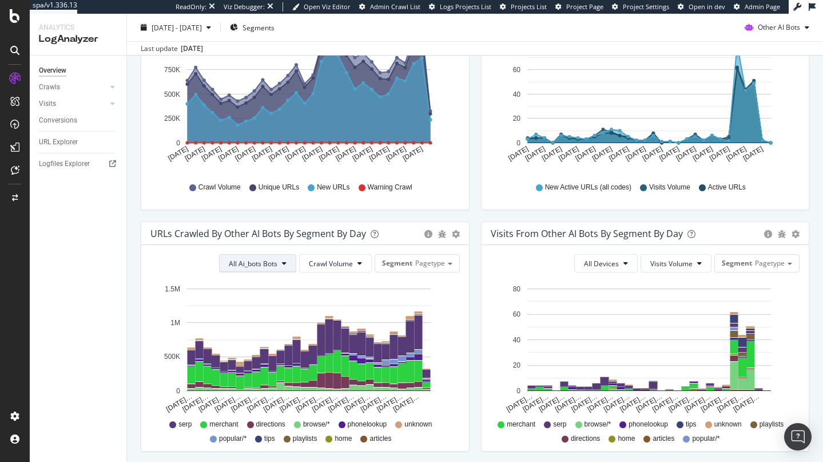
click at [254, 268] on button "All Ai_bots Bots" at bounding box center [257, 263] width 77 height 18
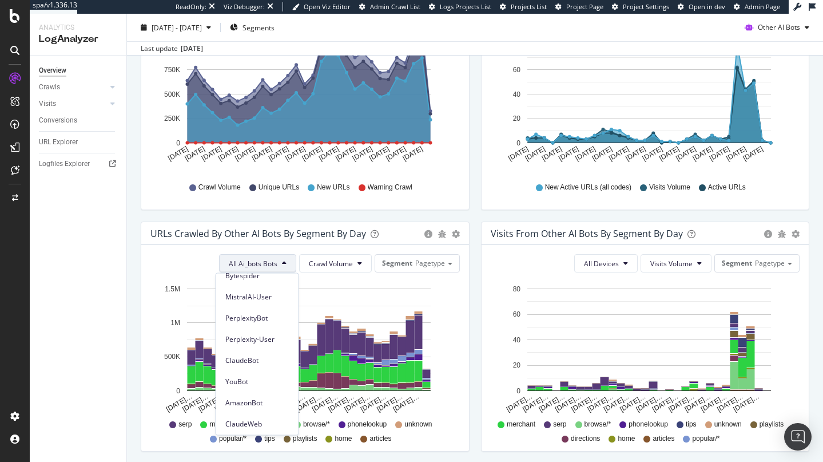
scroll to position [106, 0]
click at [261, 290] on span "ClaudeBot" at bounding box center [257, 285] width 64 height 10
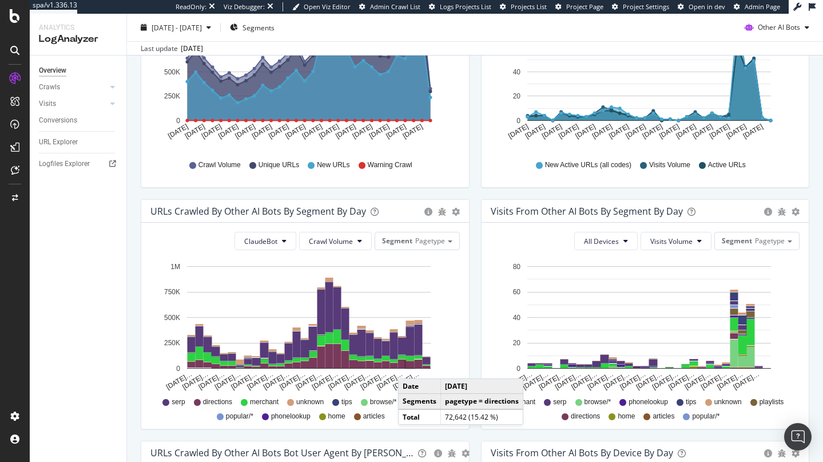
scroll to position [247, 0]
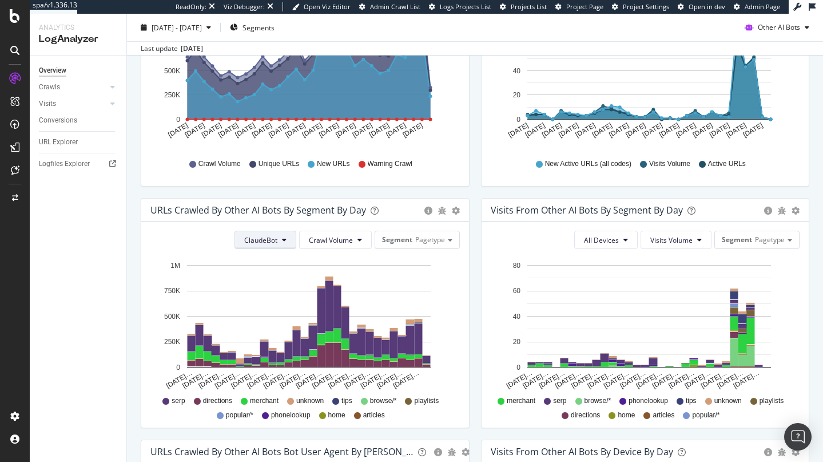
click at [267, 240] on span "ClaudeBot" at bounding box center [260, 240] width 33 height 10
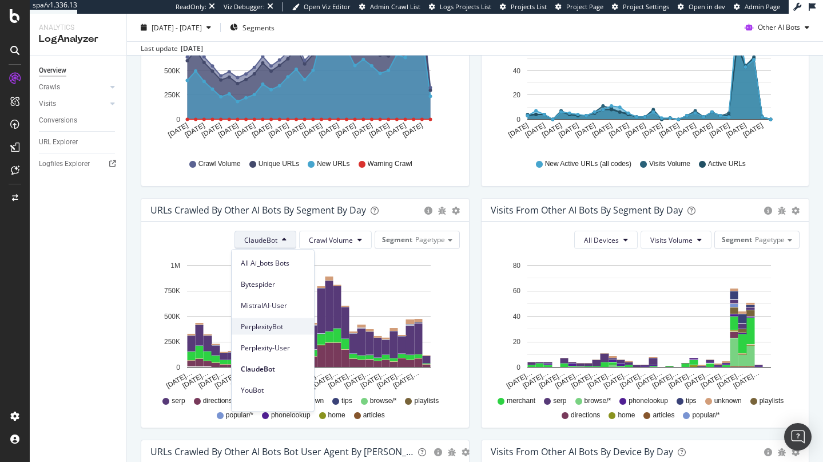
click at [280, 328] on span "PerplexityBot" at bounding box center [273, 326] width 64 height 10
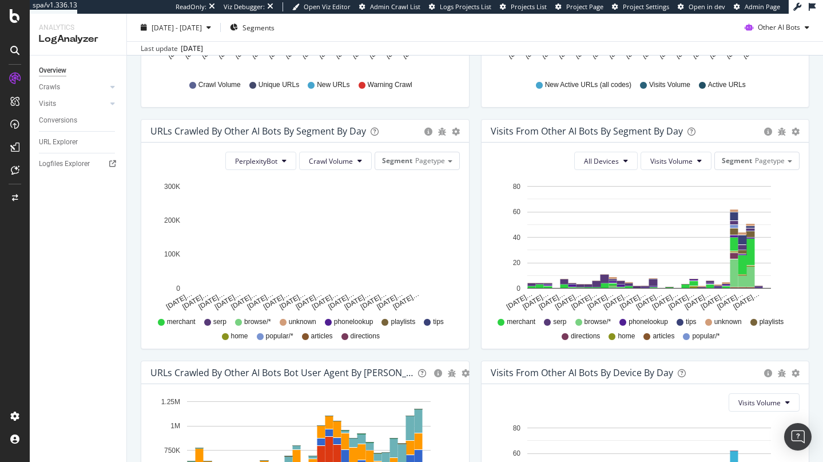
scroll to position [344, 0]
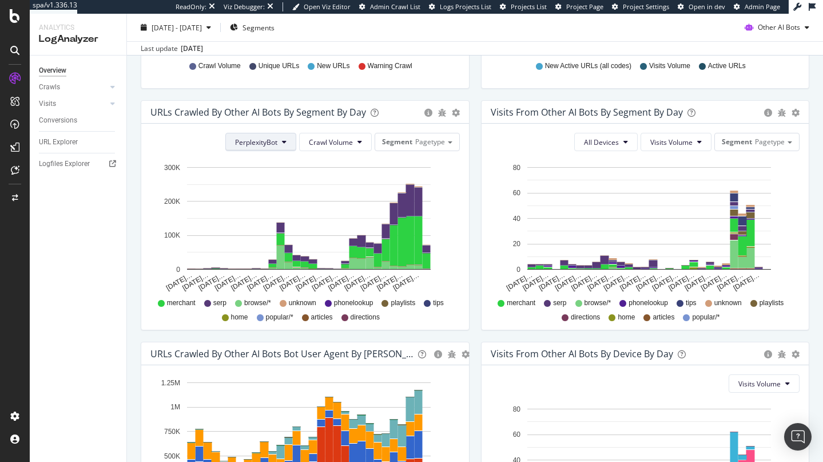
click at [252, 136] on button "PerplexityBot" at bounding box center [260, 142] width 71 height 18
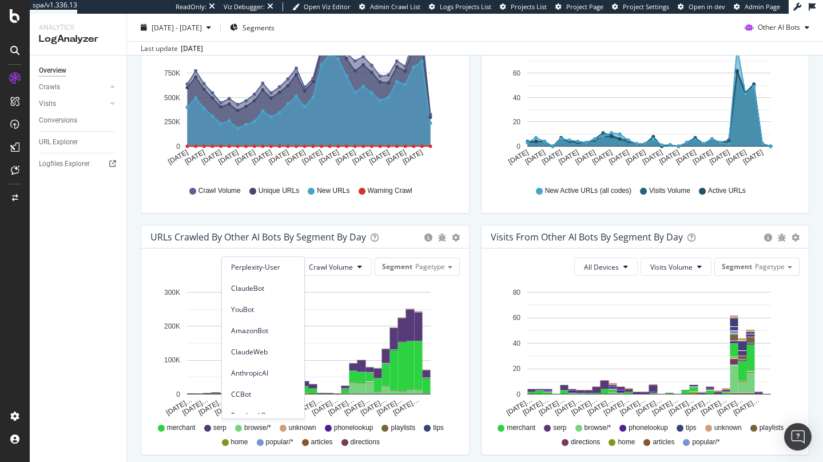
scroll to position [218, 0]
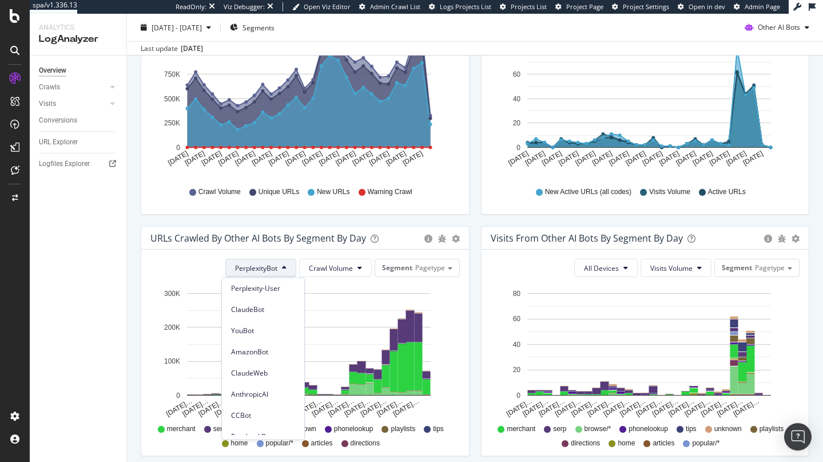
click at [437, 303] on icon "Jul 27… Jul 29… Jul 31… Aug 02… Aug 04… Aug 06… Aug 08… Aug 10… Aug 12… Aug 14……" at bounding box center [302, 352] width 305 height 133
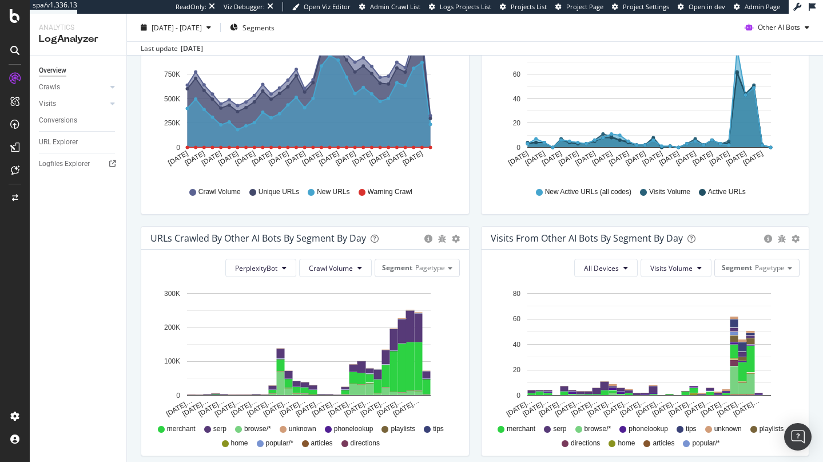
scroll to position [0, 0]
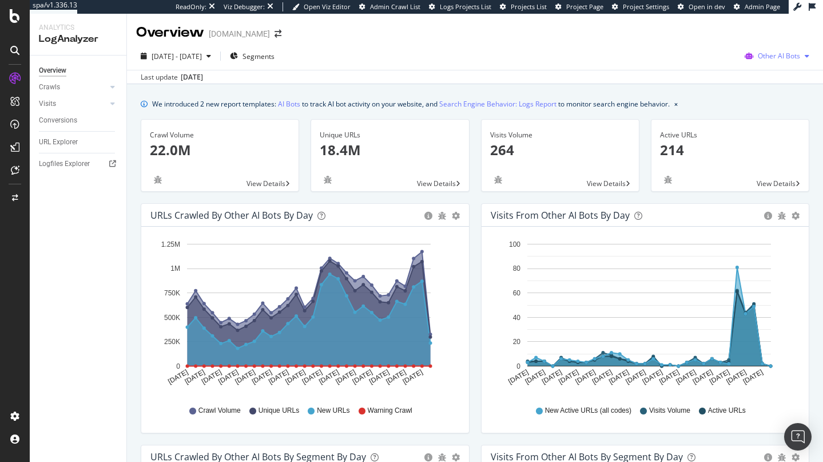
click at [706, 64] on div "Other AI Bots" at bounding box center [777, 55] width 74 height 17
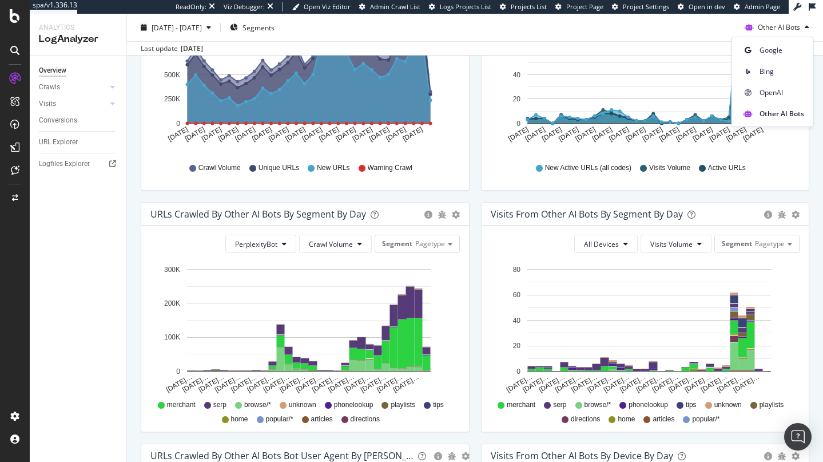
scroll to position [344, 0]
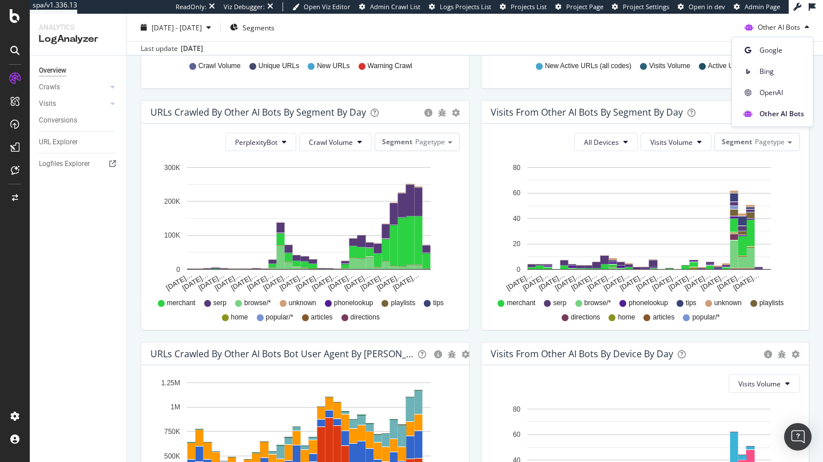
click at [642, 101] on div "Visits from Other AI Bots By Segment By Day Timeline (by Value) Table" at bounding box center [646, 112] width 328 height 23
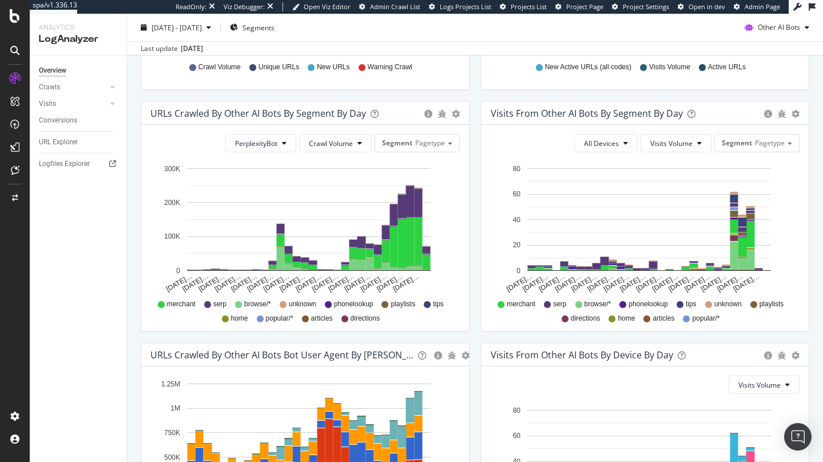
scroll to position [342, 0]
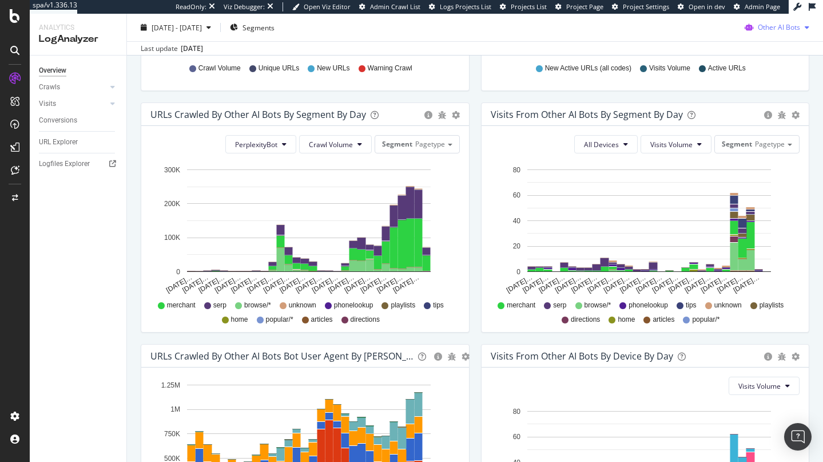
click at [706, 30] on span "Other AI Bots" at bounding box center [779, 27] width 42 height 10
click at [706, 55] on span "Google" at bounding box center [782, 50] width 45 height 10
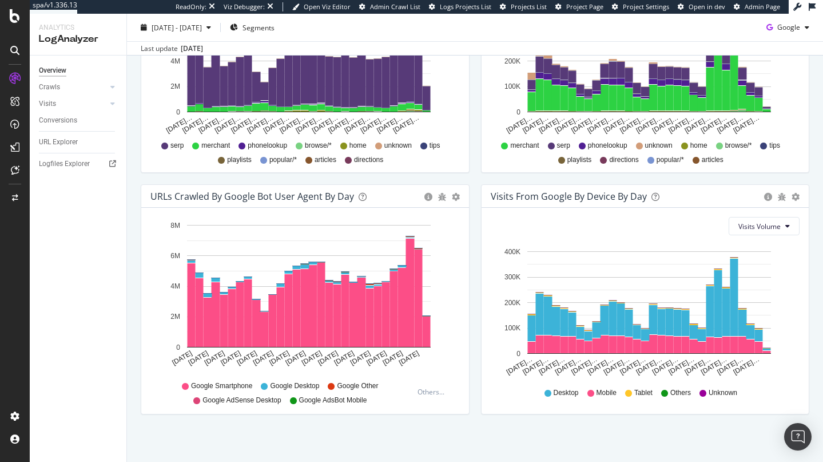
scroll to position [506, 0]
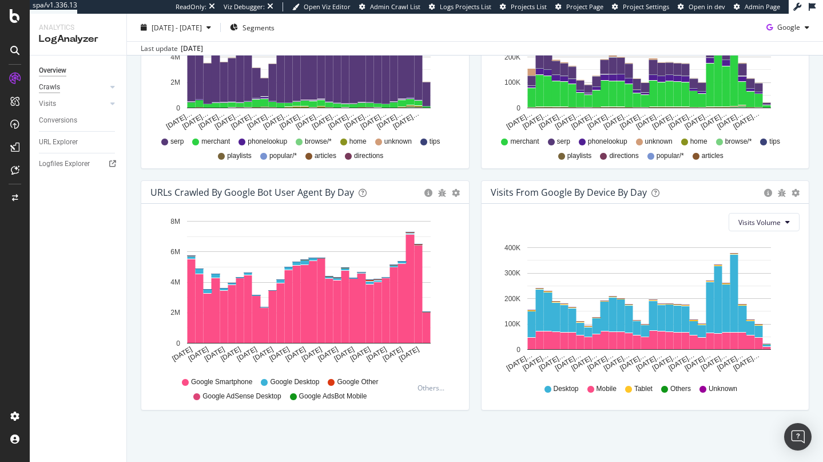
click at [55, 88] on div "Crawls" at bounding box center [49, 87] width 21 height 12
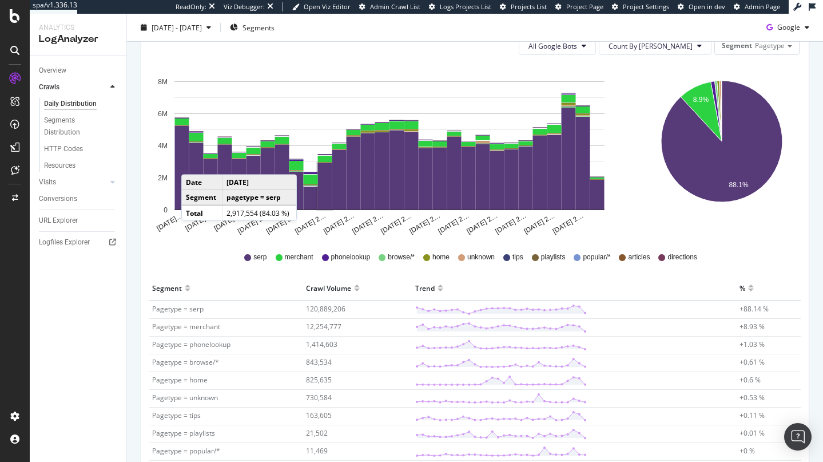
scroll to position [158, 0]
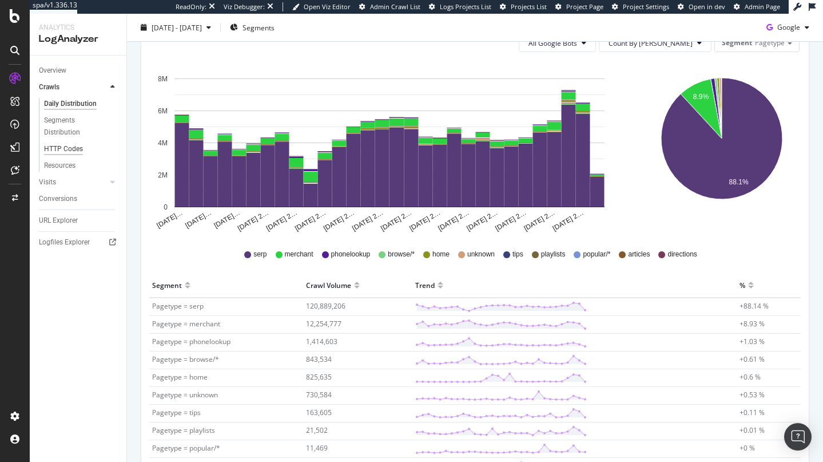
click at [78, 152] on div "HTTP Codes" at bounding box center [63, 149] width 39 height 12
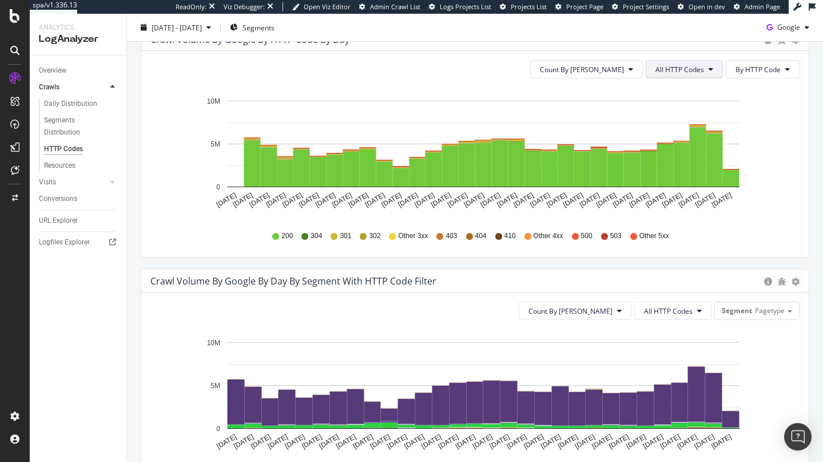
scroll to position [381, 0]
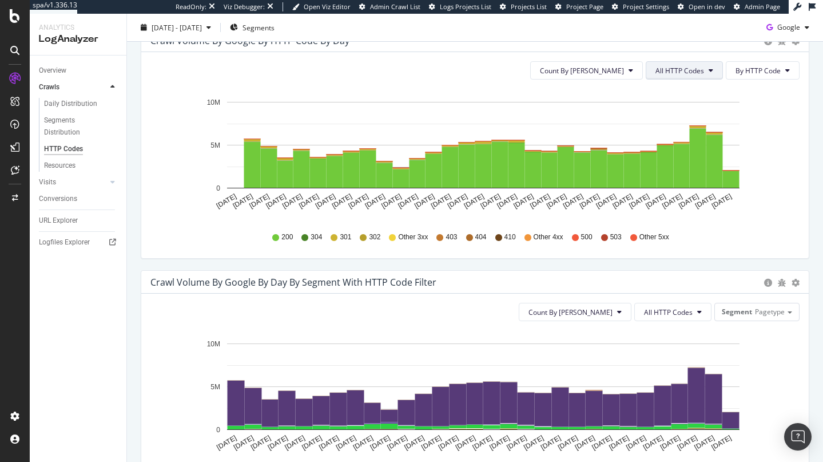
click at [669, 70] on span "All HTTP Codes" at bounding box center [679, 71] width 49 height 10
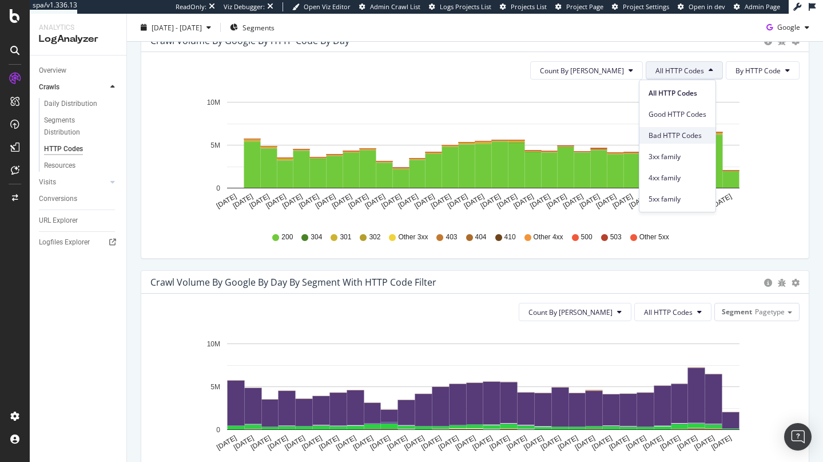
click at [686, 131] on span "Bad HTTP Codes" at bounding box center [678, 135] width 58 height 10
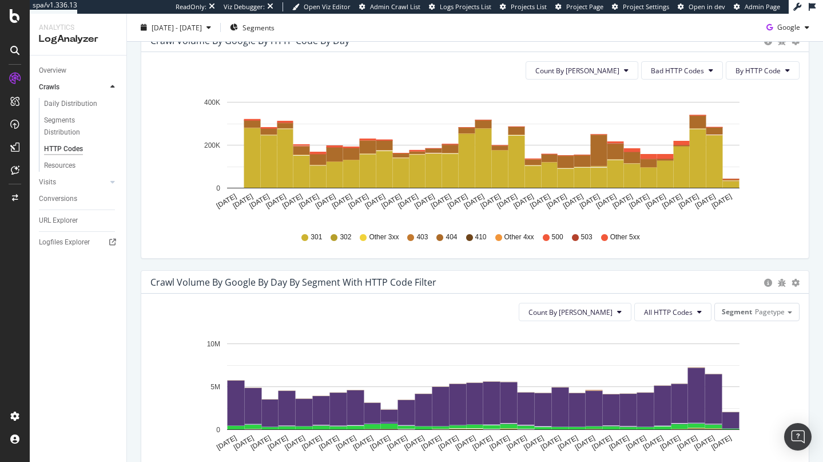
click at [681, 59] on div "Count By Day Bad HTTP Codes By HTTP Code Hold CMD (⌘) while clicking to filter …" at bounding box center [474, 155] width 667 height 206
click at [681, 67] on span "Bad HTTP Codes" at bounding box center [677, 71] width 53 height 10
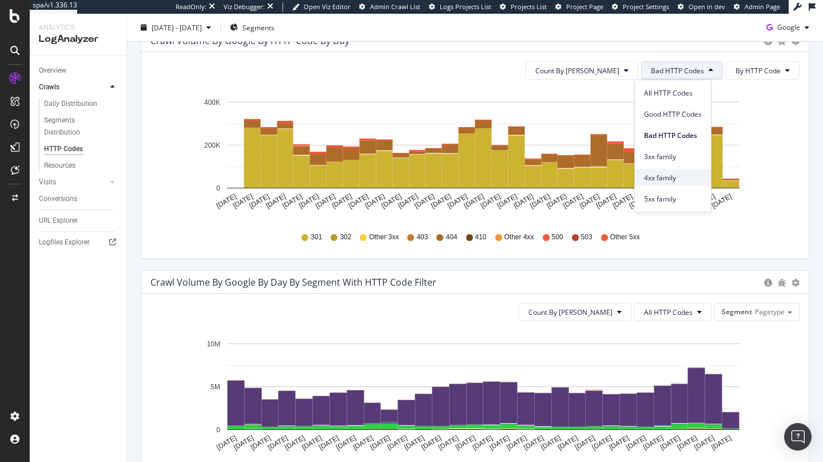
click at [681, 170] on div "4xx family" at bounding box center [673, 177] width 76 height 17
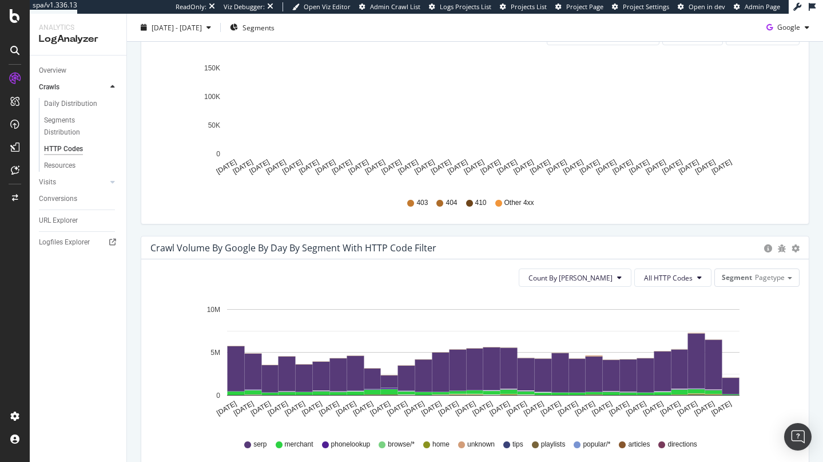
scroll to position [450, 0]
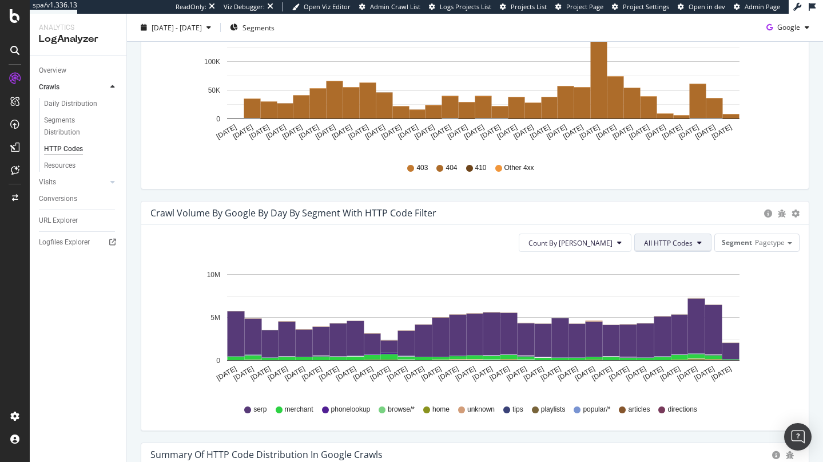
click at [677, 236] on button "All HTTP Codes" at bounding box center [672, 242] width 77 height 18
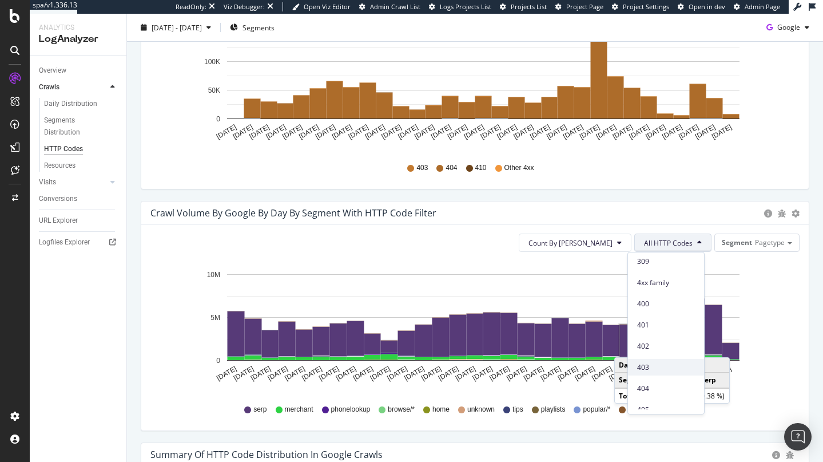
scroll to position [217, 0]
click at [674, 384] on span "404" at bounding box center [666, 387] width 58 height 10
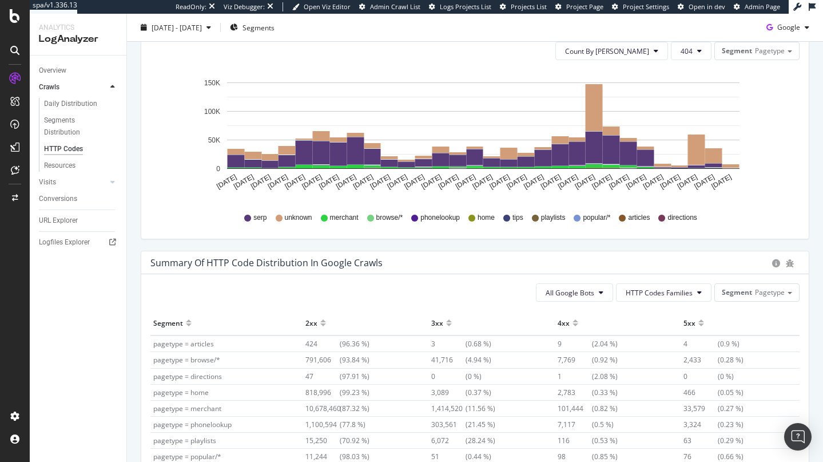
scroll to position [601, 0]
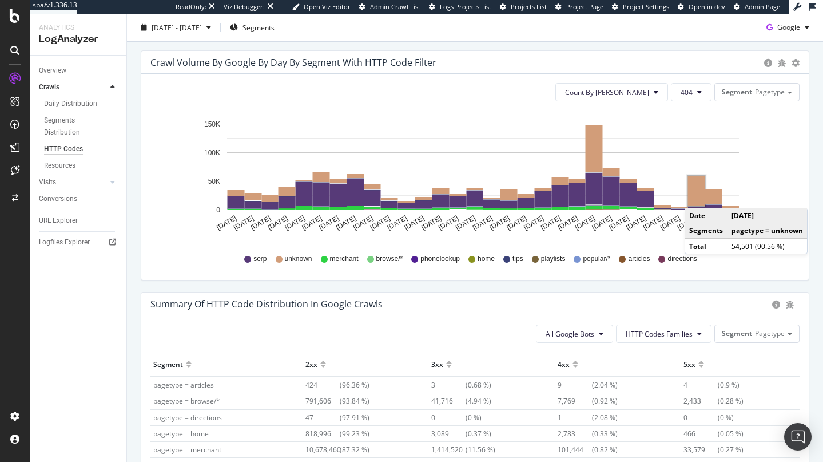
click at [696, 196] on rect "A chart." at bounding box center [696, 191] width 17 height 30
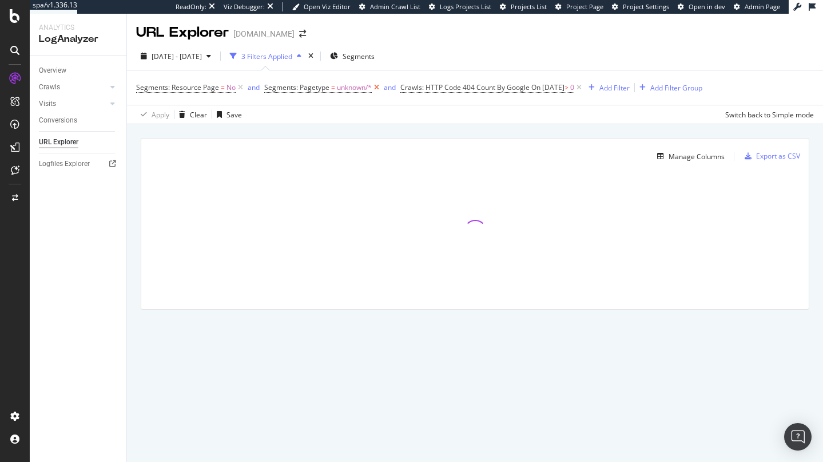
click at [377, 92] on icon at bounding box center [377, 87] width 10 height 11
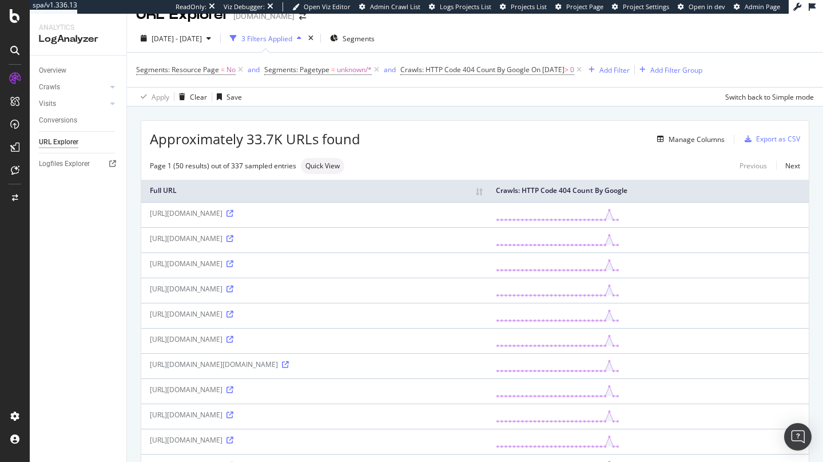
scroll to position [20, 0]
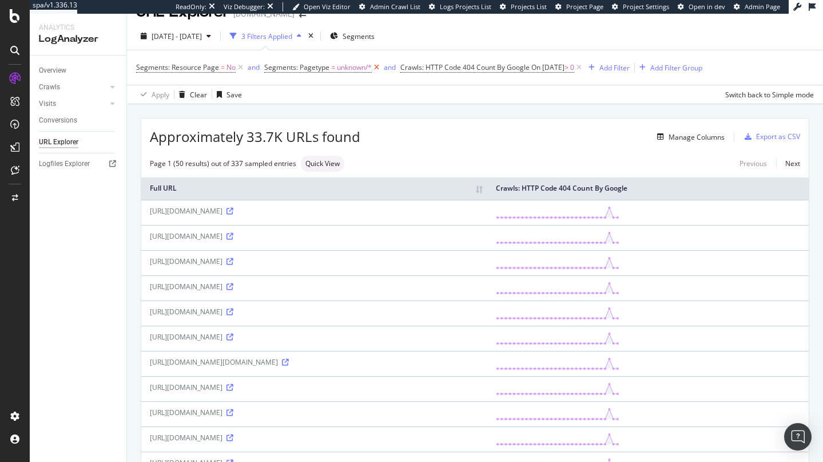
click at [377, 66] on icon at bounding box center [377, 67] width 10 height 11
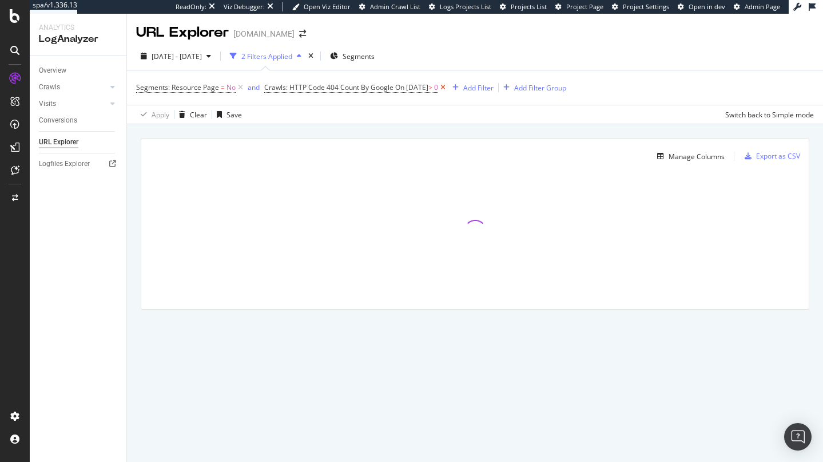
click at [377, 66] on div "2025 Jul. 27th - Aug. 25th 2 Filters Applied Segments" at bounding box center [475, 58] width 696 height 23
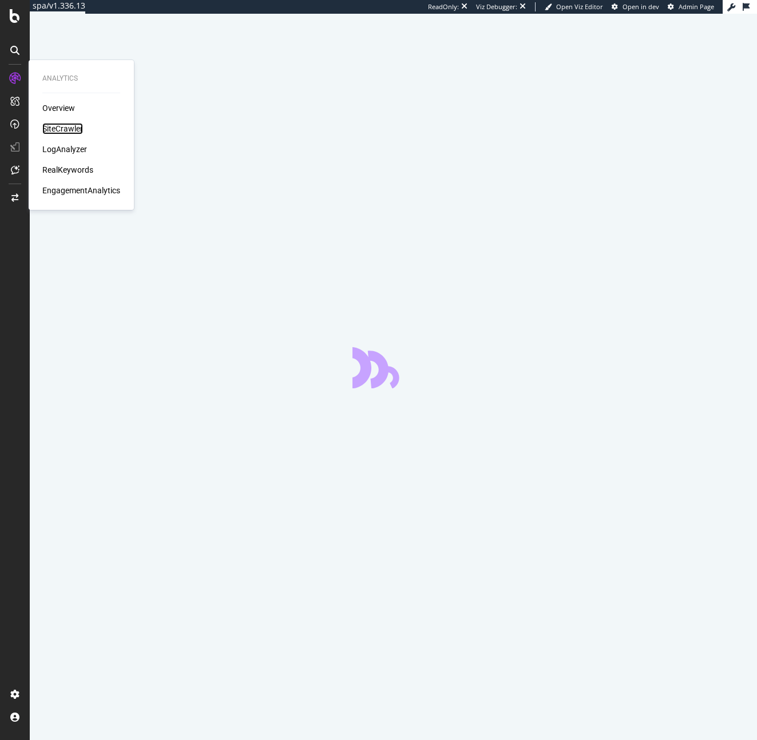
click at [58, 130] on div "SiteCrawler" at bounding box center [62, 128] width 41 height 11
